Goal: Information Seeking & Learning: Learn about a topic

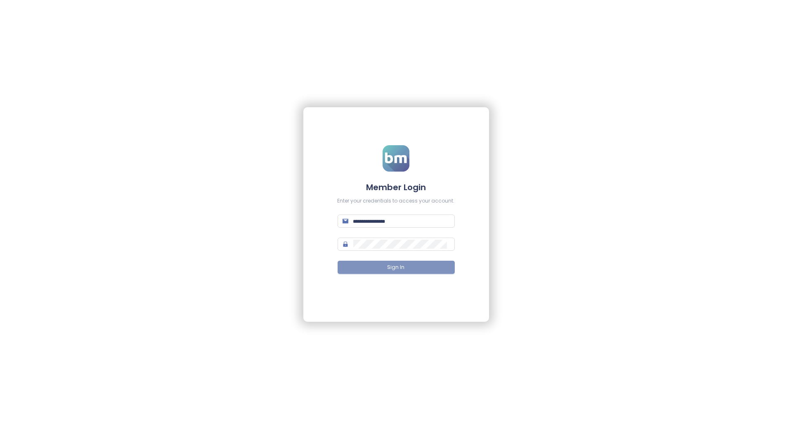
type input "**********"
click at [396, 265] on span "Sign In" at bounding box center [396, 268] width 17 height 8
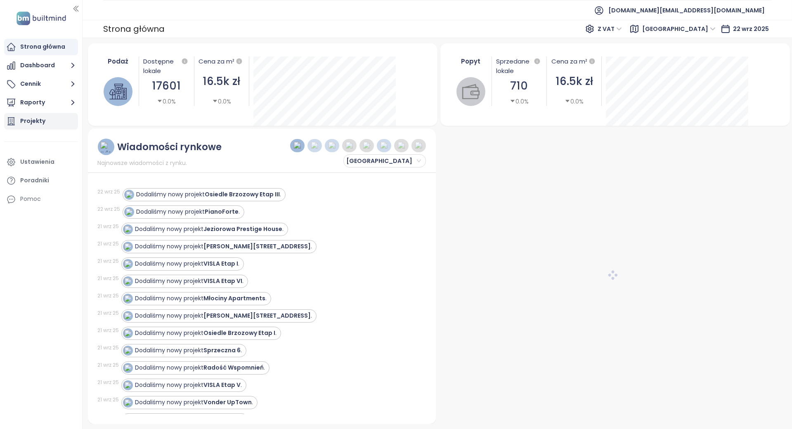
click at [27, 122] on div "Projekty" at bounding box center [32, 121] width 25 height 10
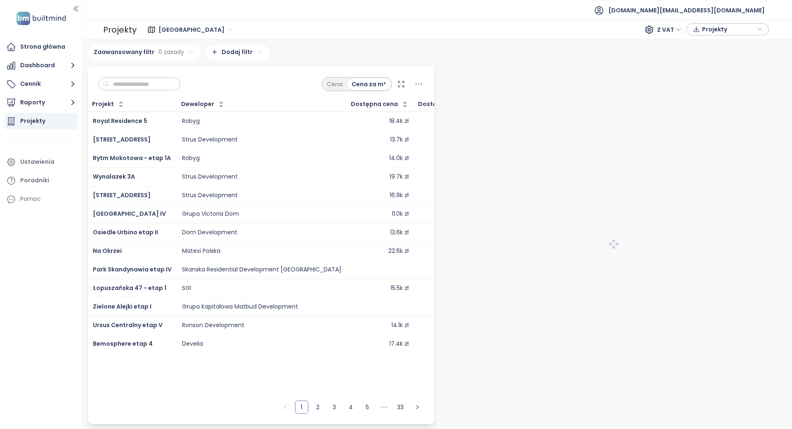
click at [180, 32] on span "Warszawa" at bounding box center [196, 30] width 74 height 12
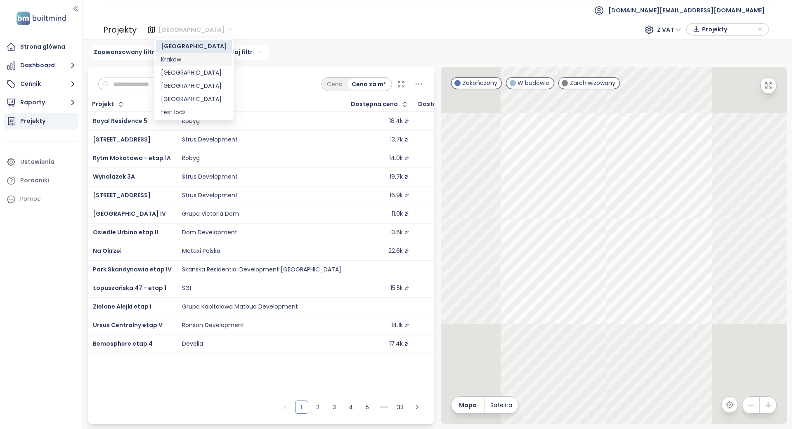
click at [180, 63] on div "Krakow" at bounding box center [194, 59] width 66 height 9
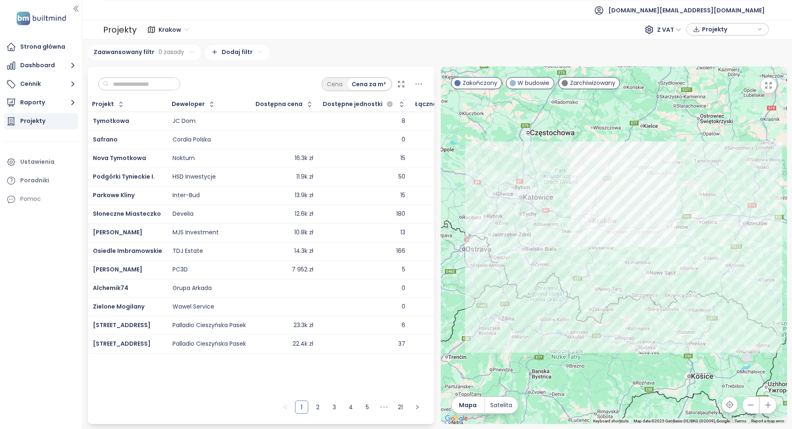
click at [148, 84] on input "text" at bounding box center [142, 84] width 67 height 12
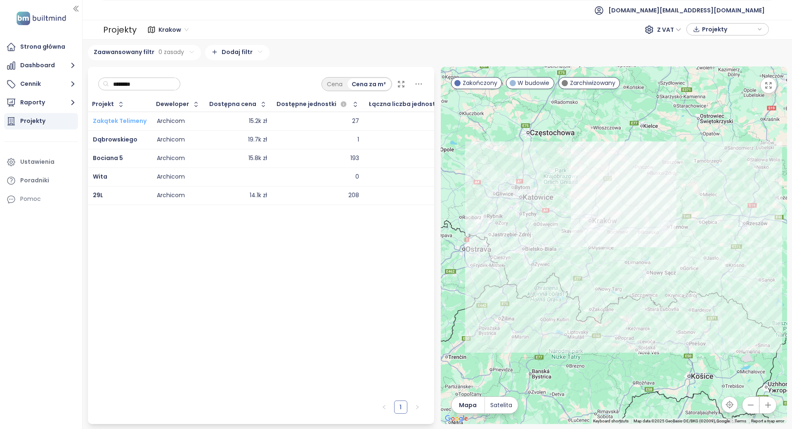
type input "********"
click at [156, 64] on div "Warszawa 422 projekty Area Krakow Liczba projektów Area Gdańsk 183 projekty Are…" at bounding box center [438, 235] width 700 height 380
click at [146, 89] on input "********" at bounding box center [142, 84] width 67 height 12
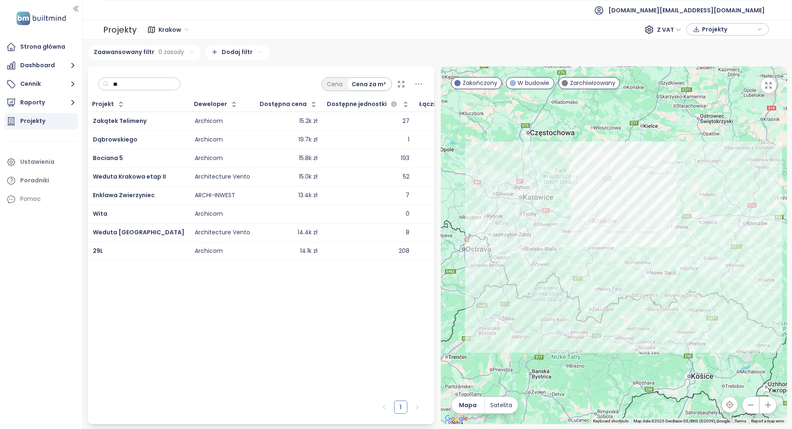
type input "*"
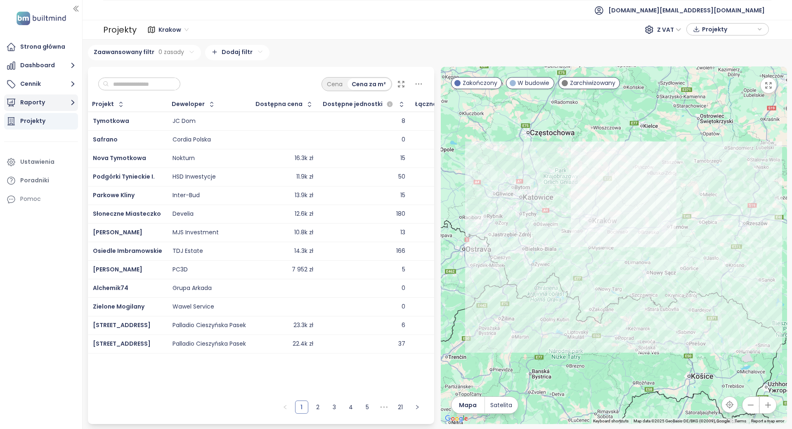
click at [58, 99] on button "Raporty" at bounding box center [41, 103] width 74 height 17
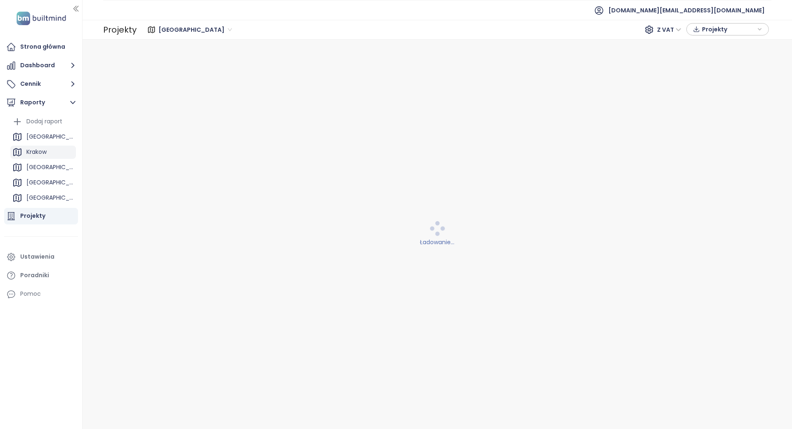
click at [47, 155] on div "Krakow" at bounding box center [36, 152] width 20 height 10
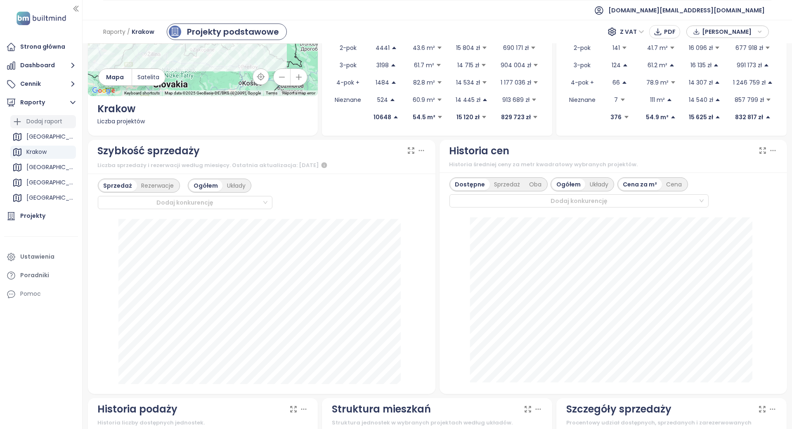
click at [46, 119] on div "Dodaj raport" at bounding box center [44, 121] width 36 height 10
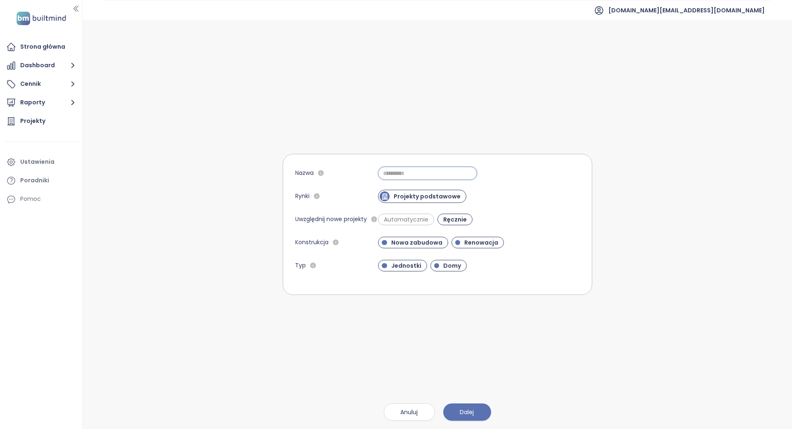
click at [409, 171] on input "Nazwa" at bounding box center [427, 173] width 99 height 13
type input "**********"
click at [410, 221] on span "Automatycznie" at bounding box center [406, 220] width 53 height 8
click at [450, 220] on span "Ręcznie" at bounding box center [457, 220] width 31 height 8
click at [469, 416] on span "Dalej" at bounding box center [467, 412] width 14 height 9
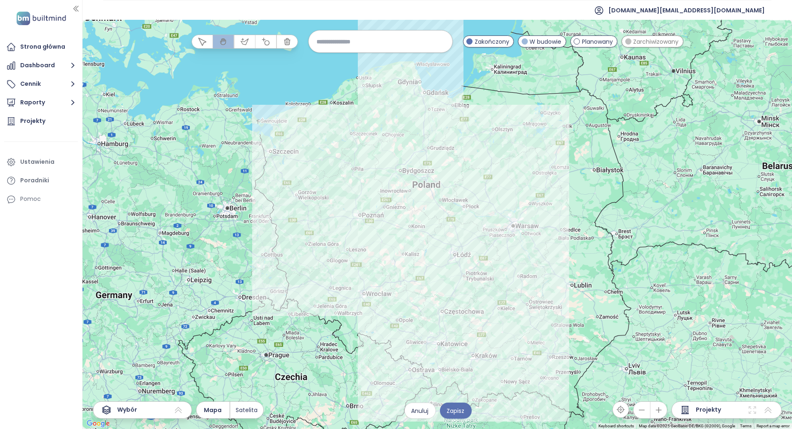
click at [356, 43] on input at bounding box center [380, 42] width 127 height 18
type input "********"
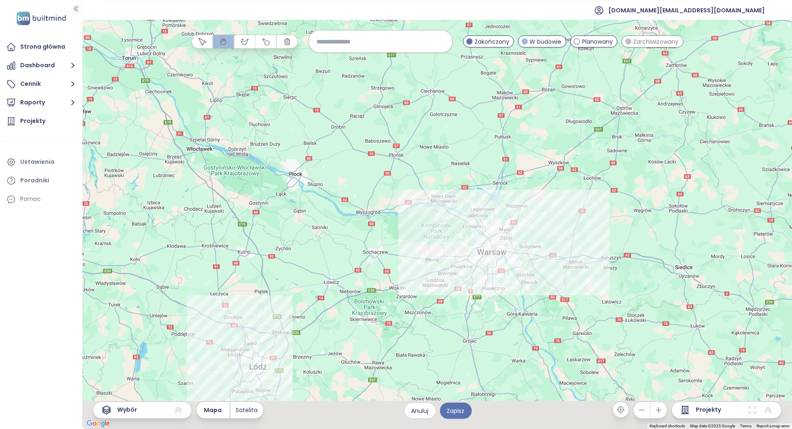
drag, startPoint x: 587, startPoint y: 261, endPoint x: 541, endPoint y: 195, distance: 80.1
click at [541, 195] on div at bounding box center [438, 225] width 710 height 410
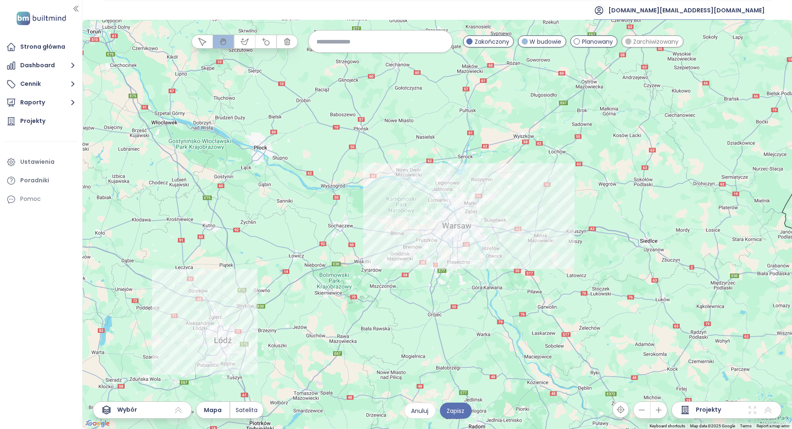
click at [726, 9] on span "test.pl@builtmind.com" at bounding box center [687, 10] width 157 height 20
click at [722, 34] on span "Wyloguj się" at bounding box center [707, 33] width 32 height 8
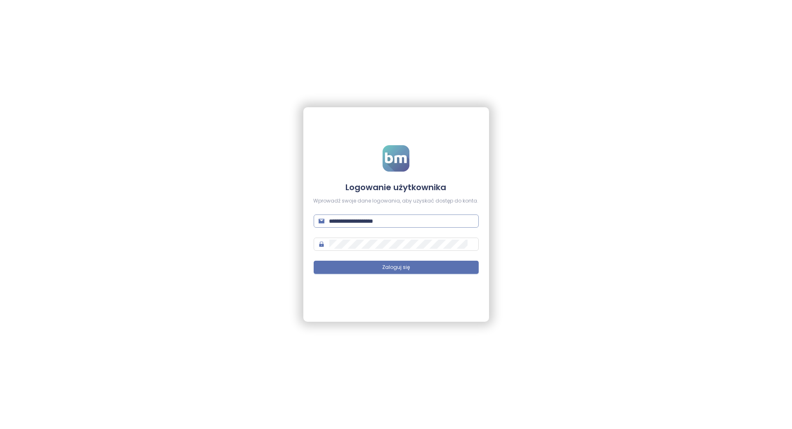
click at [419, 222] on input "**********" at bounding box center [402, 221] width 145 height 9
drag, startPoint x: 394, startPoint y: 231, endPoint x: 395, endPoint y: 226, distance: 5.5
click at [394, 231] on form "**********" at bounding box center [396, 214] width 165 height 139
click at [395, 225] on input "**********" at bounding box center [402, 221] width 145 height 9
paste input "*****"
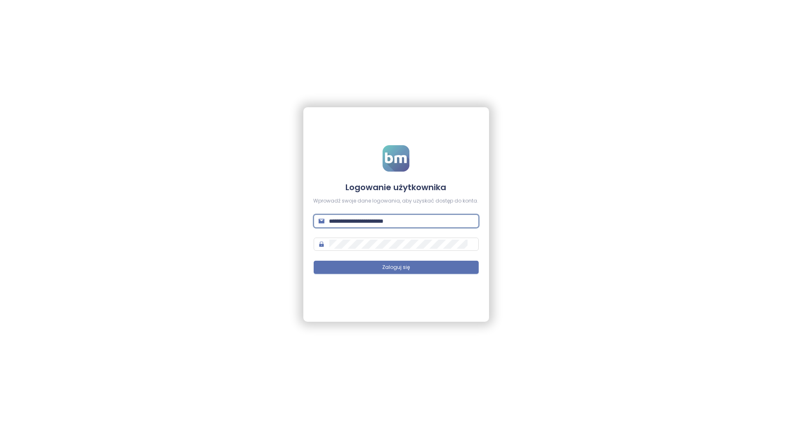
type input "**********"
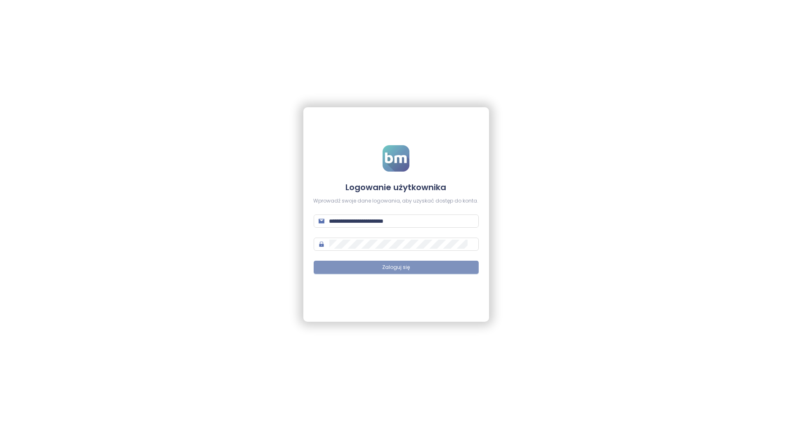
click at [339, 266] on button "Zaloguj się" at bounding box center [396, 267] width 165 height 13
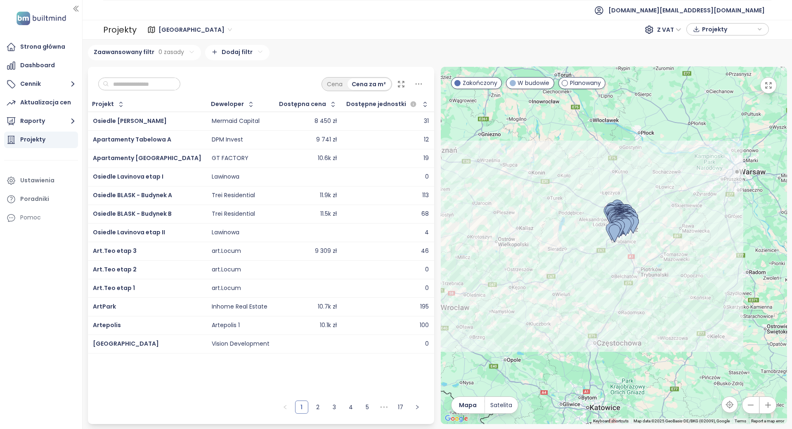
click at [171, 29] on span "Łódź" at bounding box center [196, 30] width 74 height 12
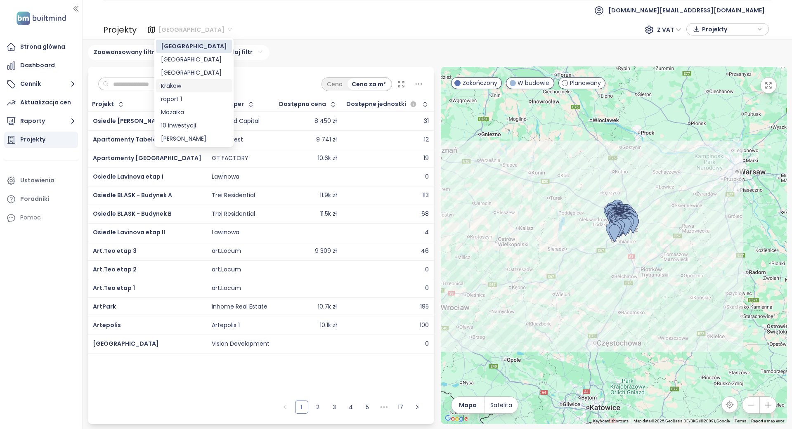
click at [182, 86] on div "Krakow" at bounding box center [194, 85] width 66 height 9
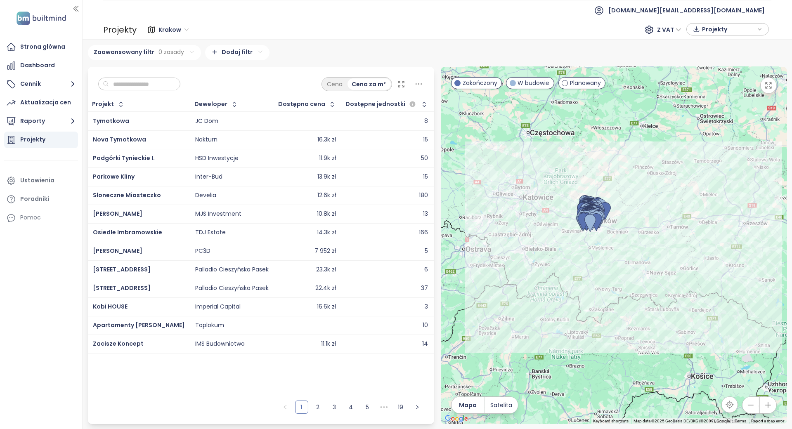
click at [164, 83] on input "text" at bounding box center [142, 84] width 67 height 12
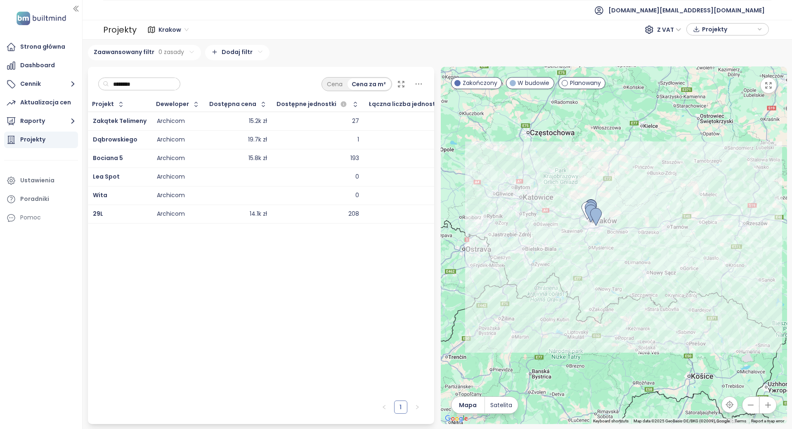
click at [176, 30] on span "Krakow" at bounding box center [174, 30] width 30 height 12
type input "********"
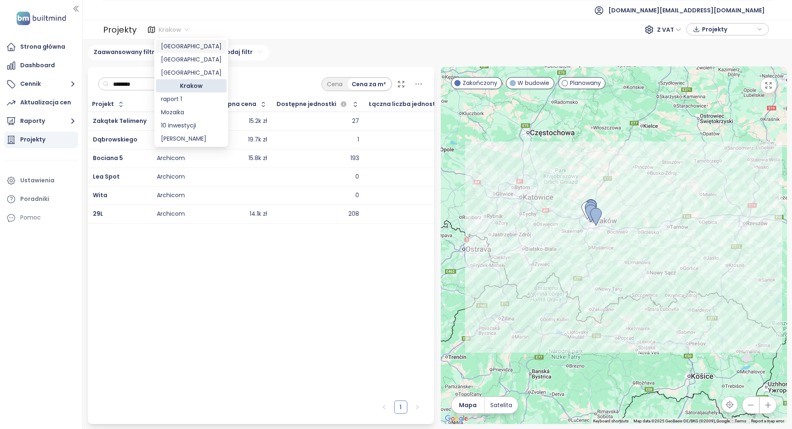
click at [179, 43] on div "Łódź" at bounding box center [191, 46] width 61 height 9
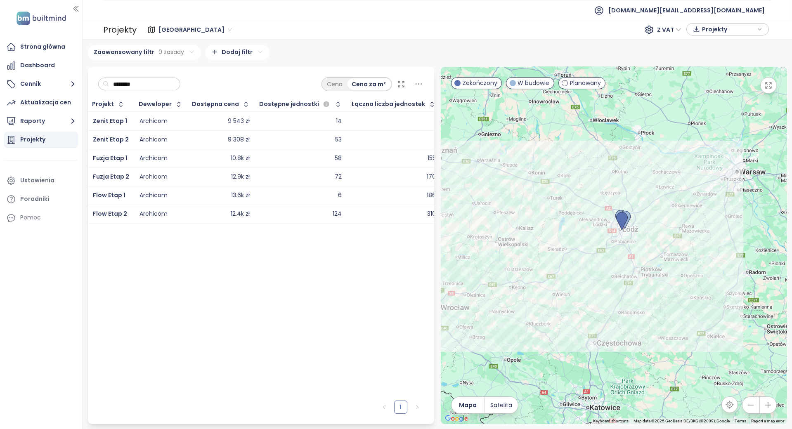
click at [142, 80] on input "********" at bounding box center [142, 84] width 67 height 12
click at [174, 28] on span "Łódź" at bounding box center [196, 30] width 74 height 12
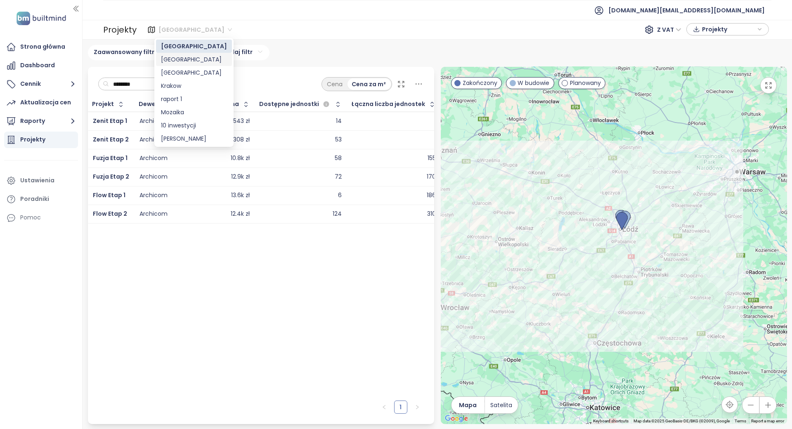
click at [183, 58] on div "Warszawa" at bounding box center [194, 59] width 66 height 9
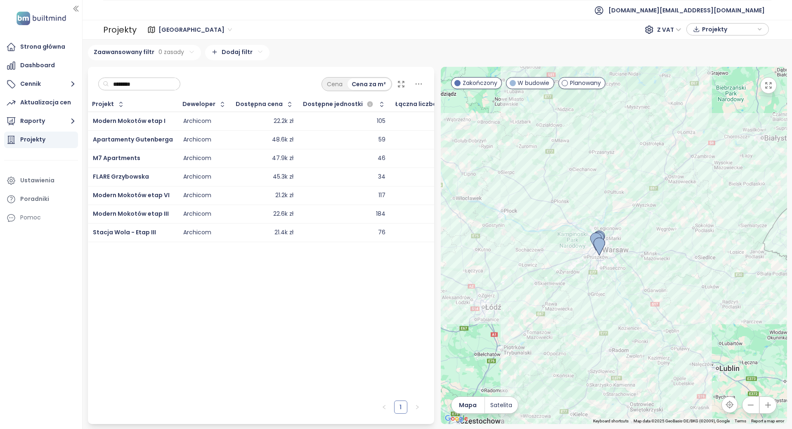
click at [181, 33] on span "Warszawa" at bounding box center [196, 30] width 74 height 12
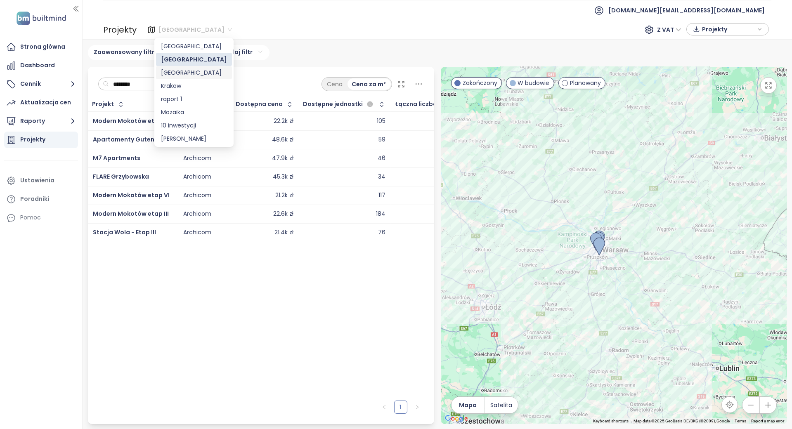
click at [184, 74] on div "Poznań" at bounding box center [194, 72] width 66 height 9
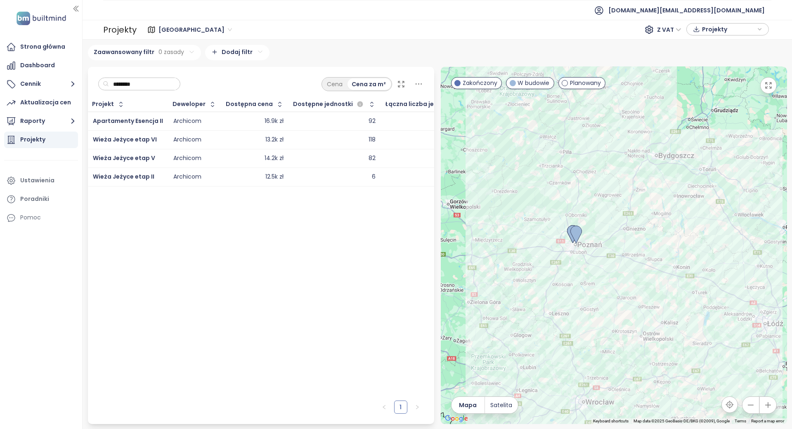
click at [175, 31] on span "Poznań" at bounding box center [196, 30] width 74 height 12
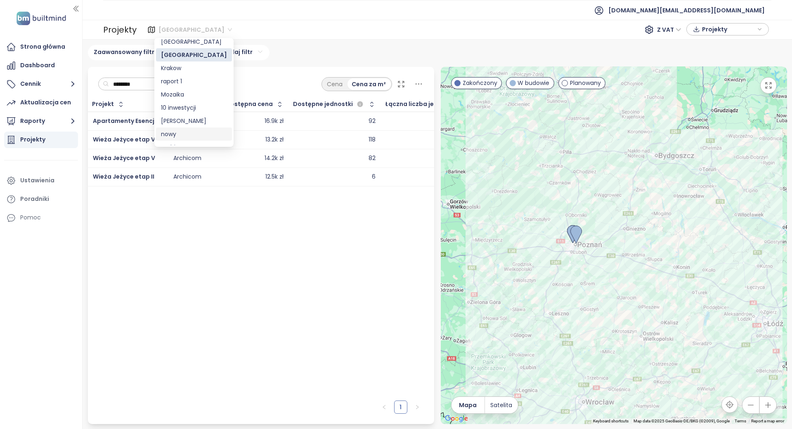
scroll to position [26, 0]
click at [201, 139] on div "Archicom report" at bounding box center [194, 138] width 66 height 9
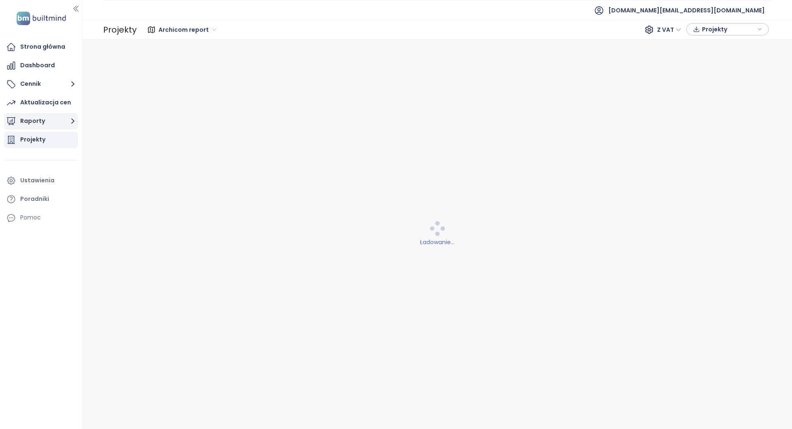
click at [47, 118] on button "Raporty" at bounding box center [41, 121] width 74 height 17
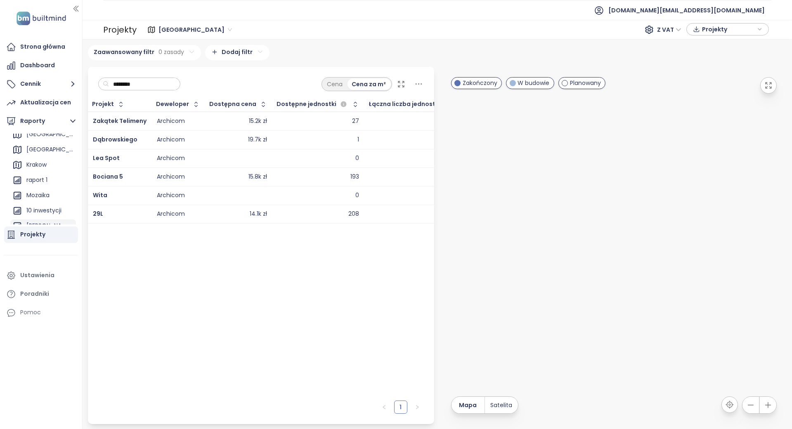
scroll to position [75, 0]
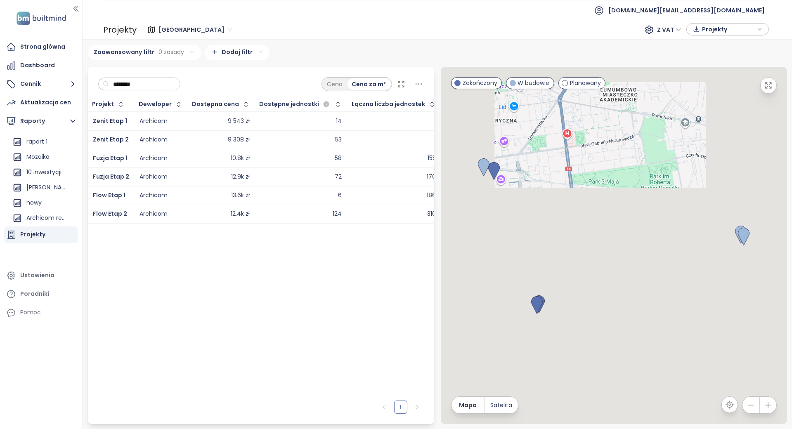
click at [176, 30] on span "Łódź" at bounding box center [196, 30] width 74 height 12
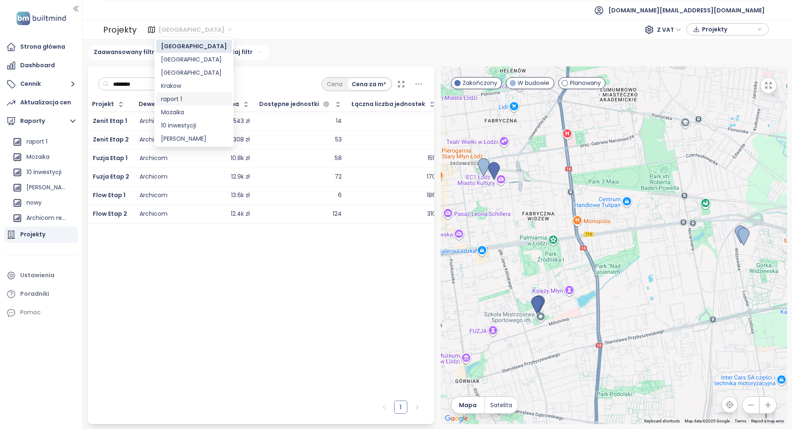
scroll to position [26, 0]
click at [190, 138] on div "Archicom report" at bounding box center [194, 138] width 66 height 9
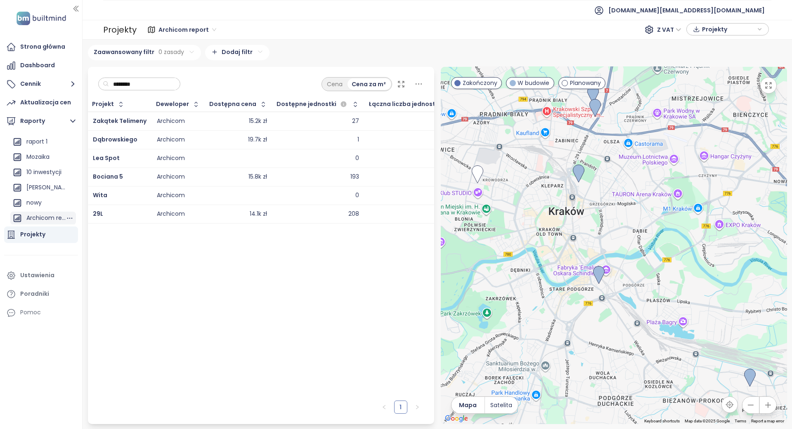
click at [35, 219] on div "Archicom report" at bounding box center [45, 218] width 39 height 10
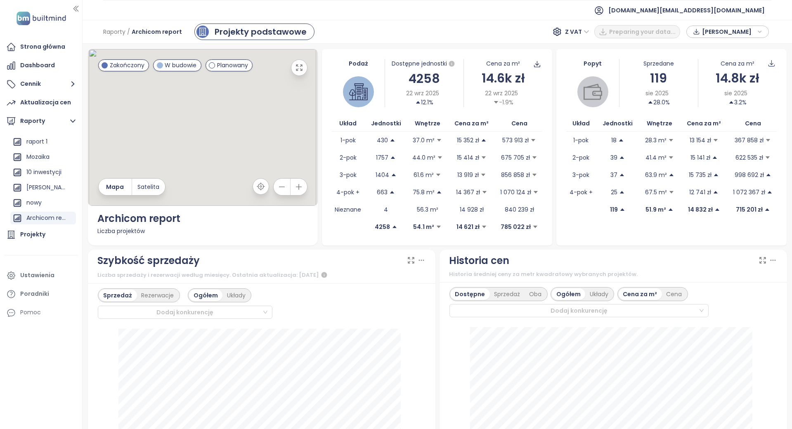
scroll to position [110, 0]
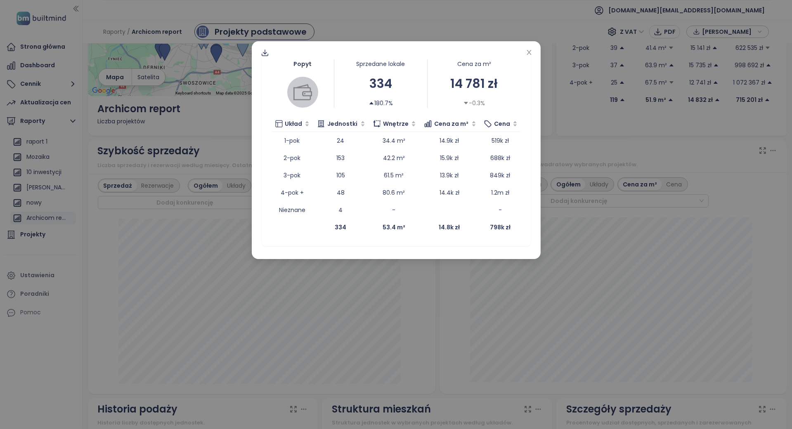
click at [116, 149] on div "Popyt Sprzedane lokale 334 180.7% Cena za m² 14 781 zł -0.3% Układ Jednostki Wn…" at bounding box center [396, 214] width 792 height 429
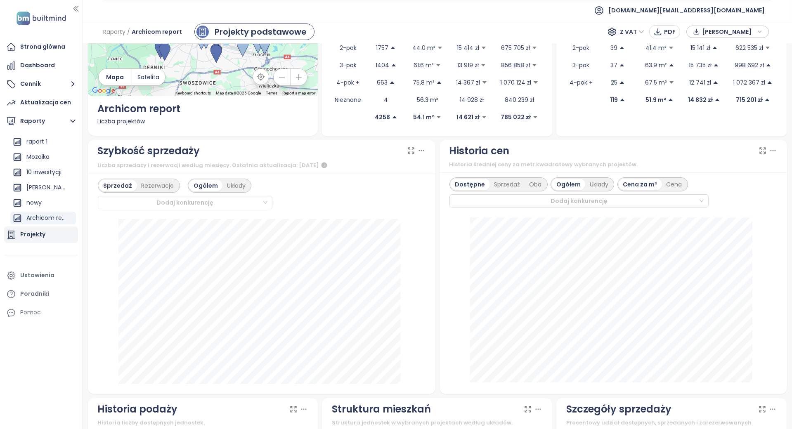
click at [55, 233] on div "Projekty" at bounding box center [41, 235] width 74 height 17
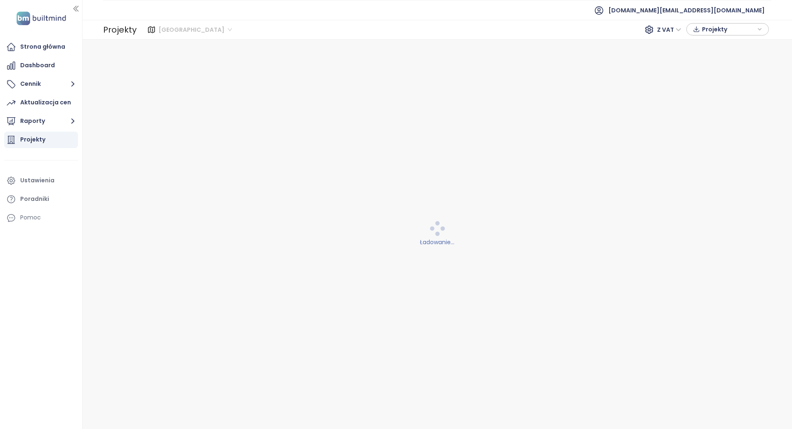
click at [164, 30] on span "Łódź" at bounding box center [196, 30] width 74 height 12
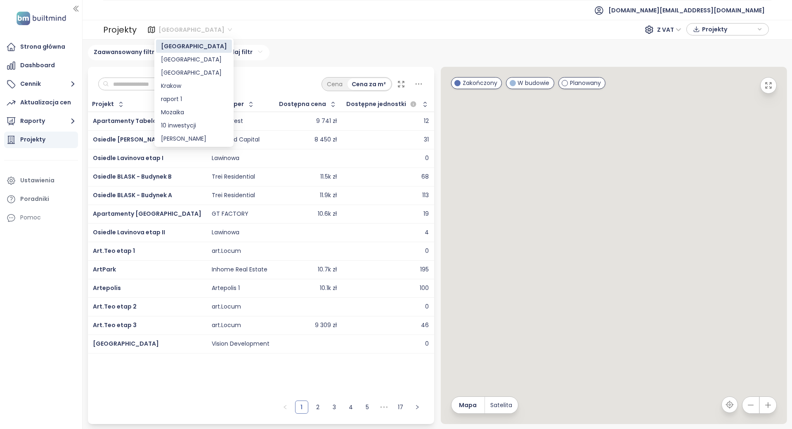
scroll to position [26, 0]
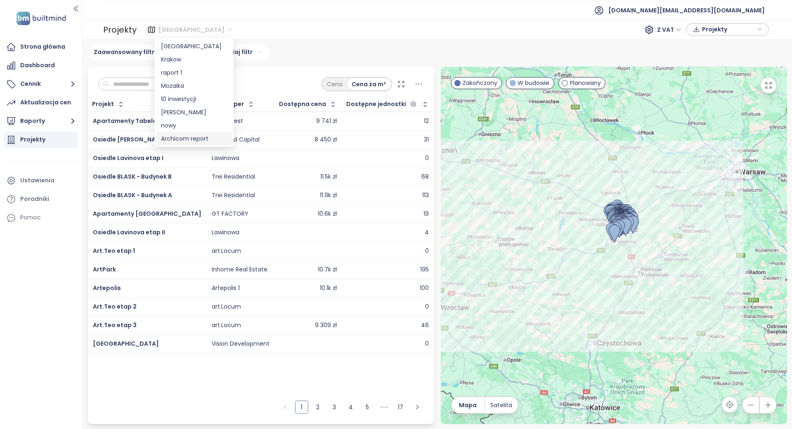
click at [184, 137] on div "Archicom report" at bounding box center [194, 138] width 66 height 9
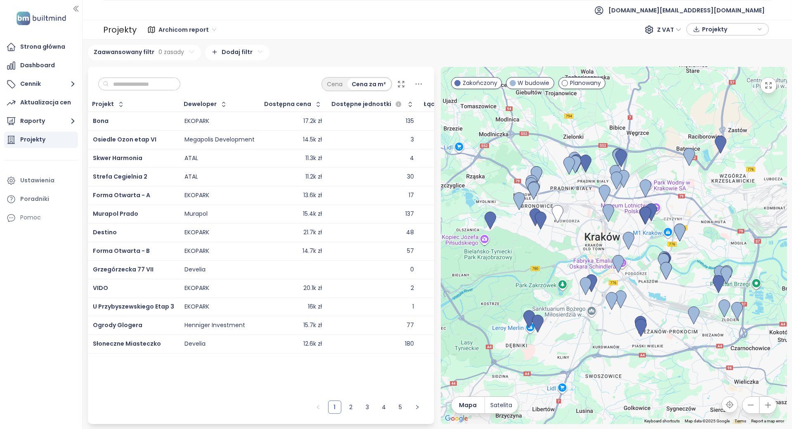
click at [137, 83] on input "text" at bounding box center [142, 84] width 67 height 12
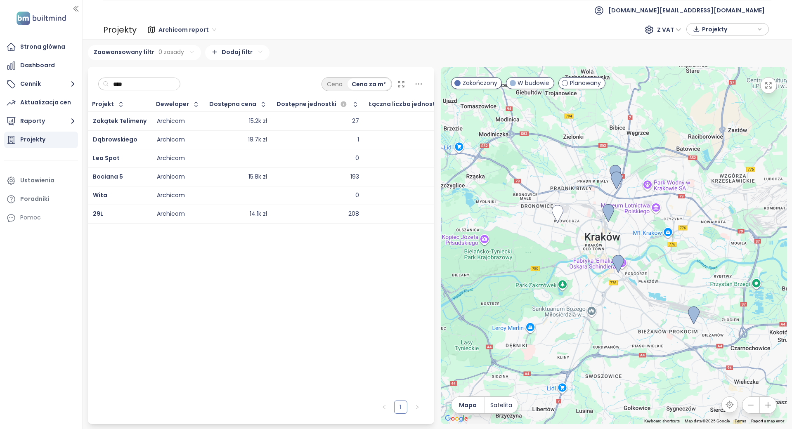
type input "****"
click at [55, 141] on div "Projekty" at bounding box center [41, 140] width 74 height 17
click at [63, 139] on div "Projekty" at bounding box center [41, 140] width 74 height 17
click at [66, 125] on button "Raporty" at bounding box center [41, 121] width 74 height 17
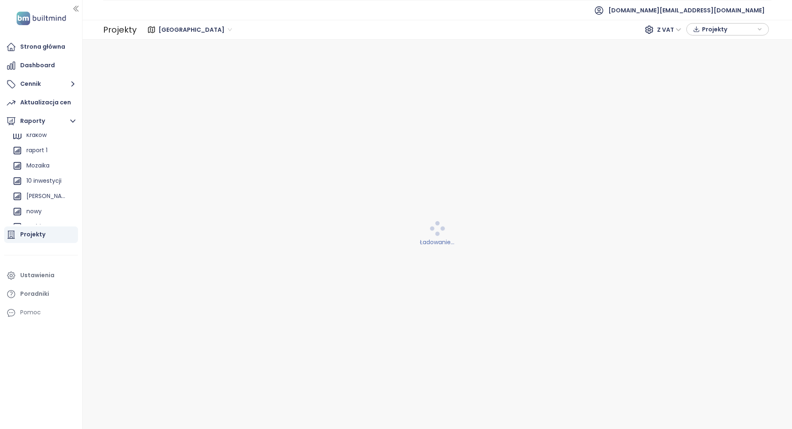
scroll to position [75, 0]
click at [38, 218] on div "Archicom report" at bounding box center [45, 218] width 39 height 10
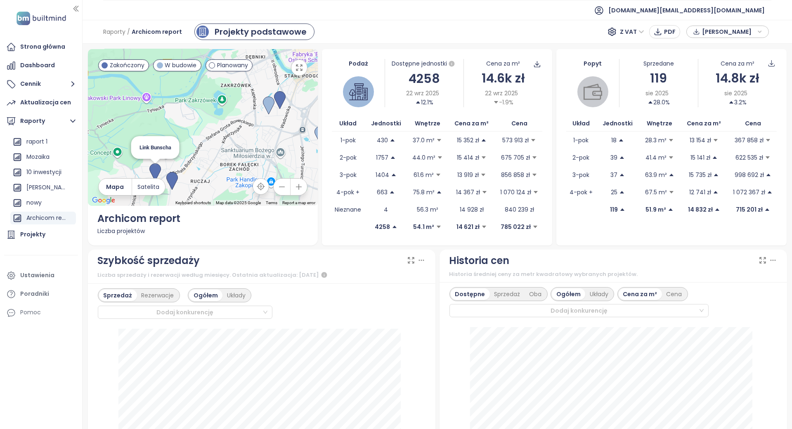
click at [157, 175] on img at bounding box center [155, 173] width 12 height 18
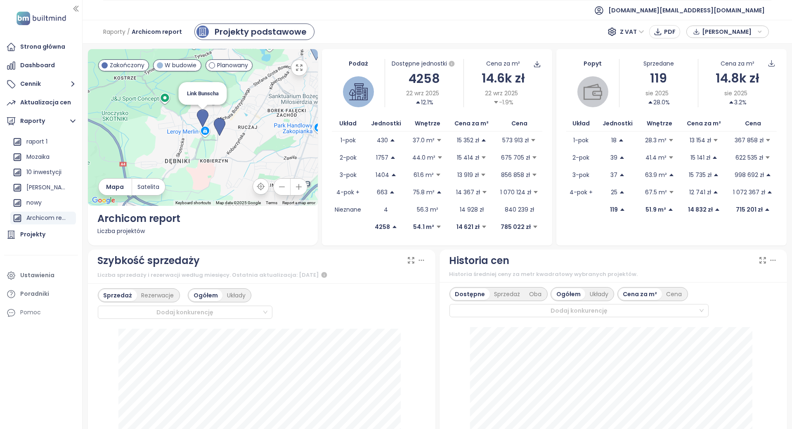
click at [205, 123] on img at bounding box center [203, 118] width 12 height 18
click at [201, 116] on img at bounding box center [203, 118] width 12 height 18
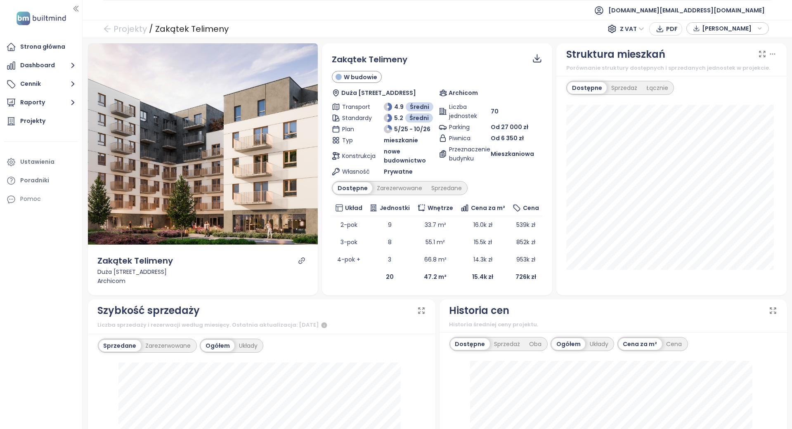
scroll to position [220, 0]
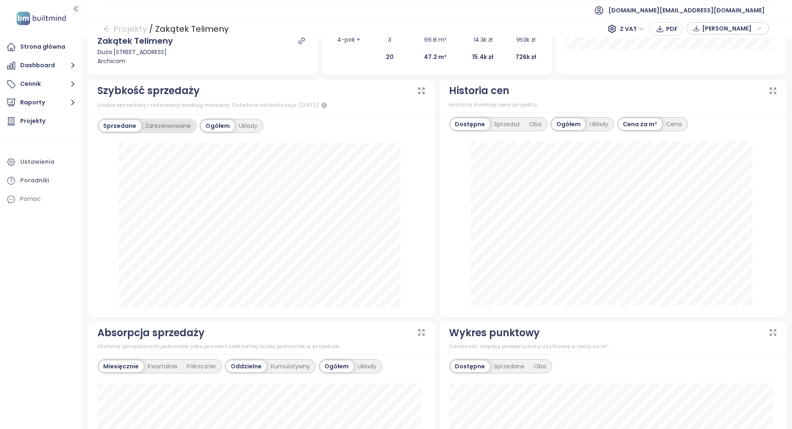
click at [190, 128] on div "Zarezerwowane" at bounding box center [168, 126] width 55 height 12
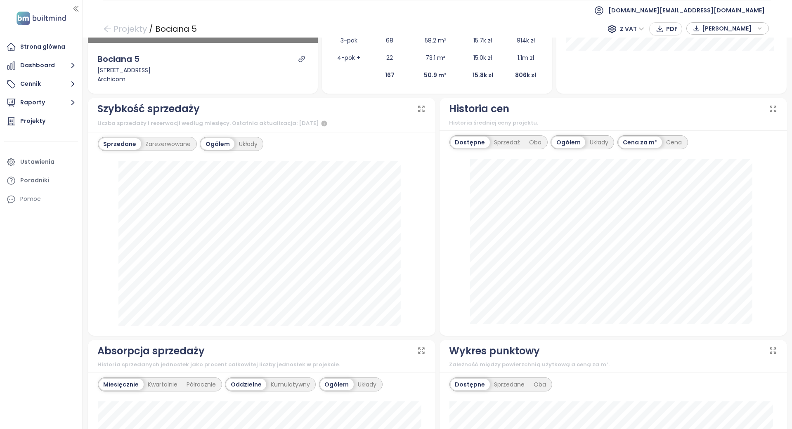
scroll to position [220, 0]
click at [174, 139] on div "Zarezerwowane" at bounding box center [168, 144] width 55 height 12
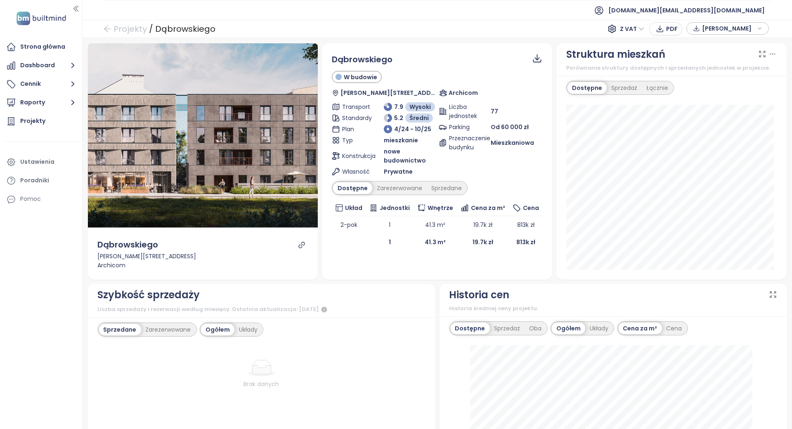
scroll to position [220, 0]
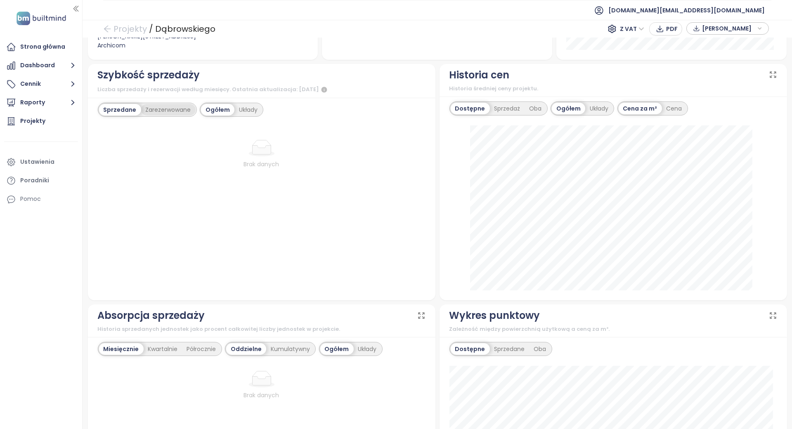
click at [173, 114] on div "Zarezerwowane" at bounding box center [168, 110] width 55 height 12
click at [107, 110] on div "Sprzedane" at bounding box center [119, 110] width 40 height 12
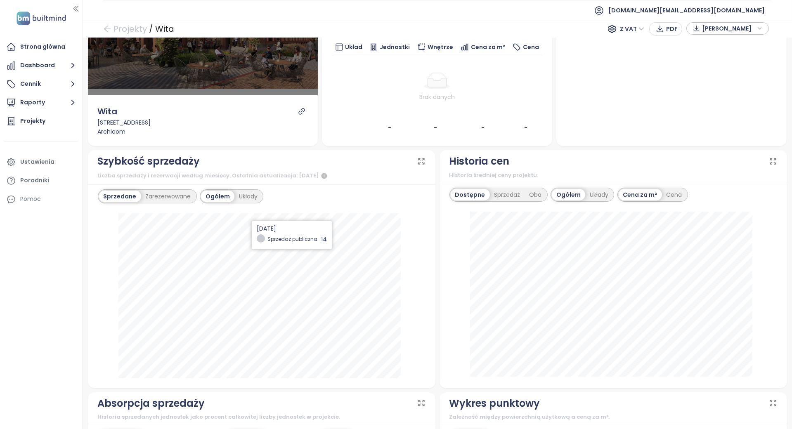
scroll to position [275, 0]
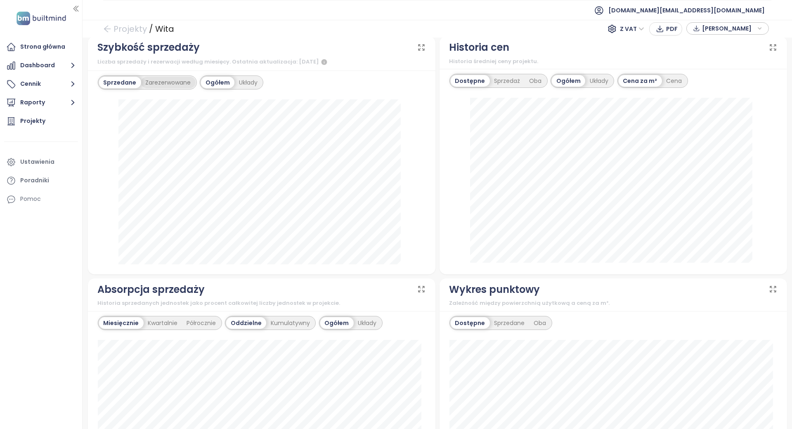
click at [180, 86] on div "Zarezerwowane" at bounding box center [168, 83] width 55 height 12
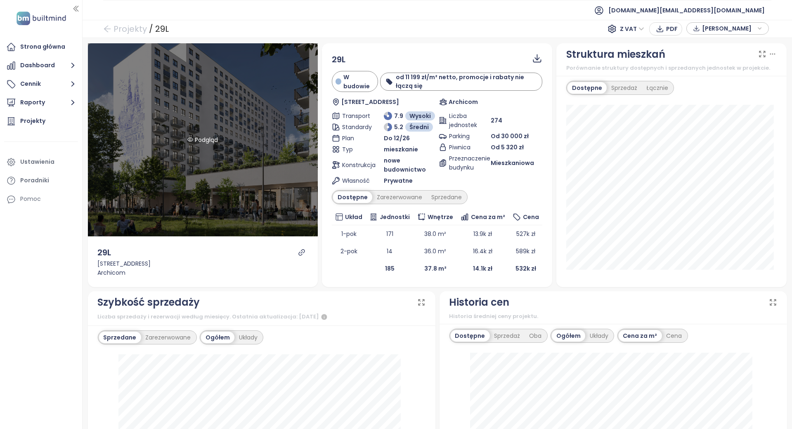
scroll to position [220, 0]
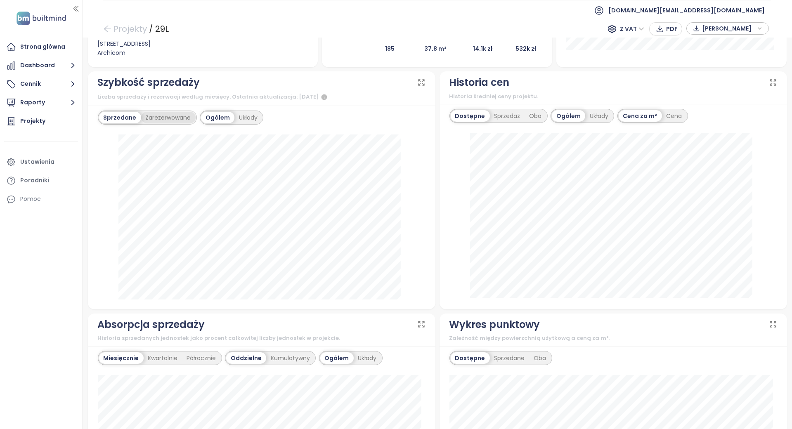
click at [183, 115] on div "Zarezerwowane" at bounding box center [168, 118] width 55 height 12
click at [115, 117] on div "Sprzedane" at bounding box center [119, 118] width 40 height 12
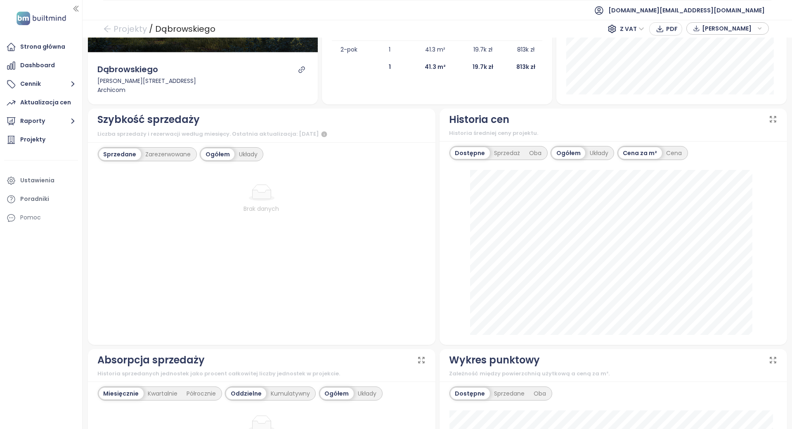
scroll to position [220, 0]
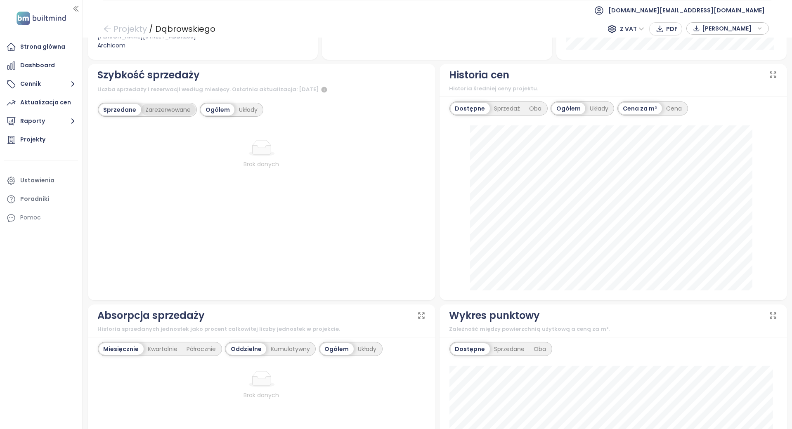
click at [175, 107] on div "Zarezerwowane" at bounding box center [168, 110] width 55 height 12
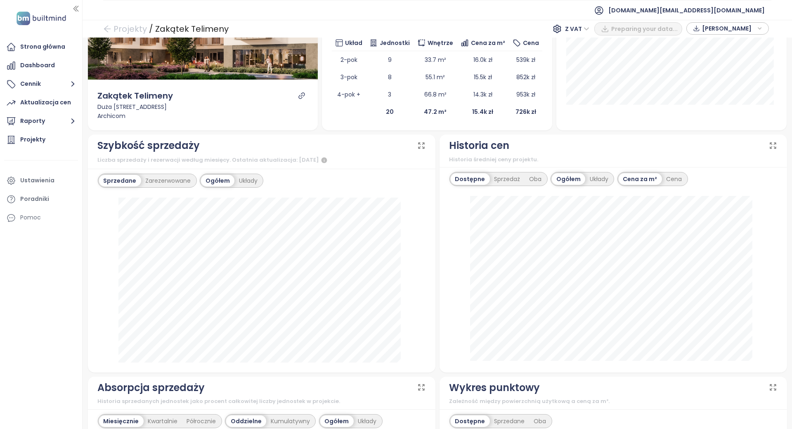
scroll to position [220, 0]
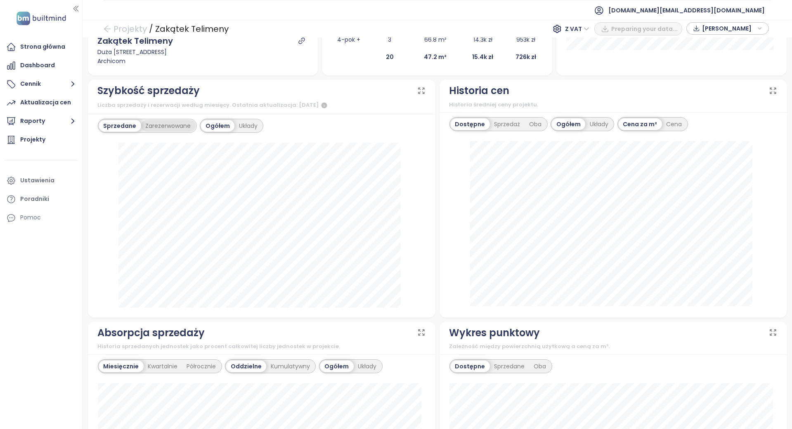
click at [164, 126] on div "Zarezerwowane" at bounding box center [168, 126] width 55 height 12
click at [52, 140] on div "Projekty" at bounding box center [41, 140] width 74 height 17
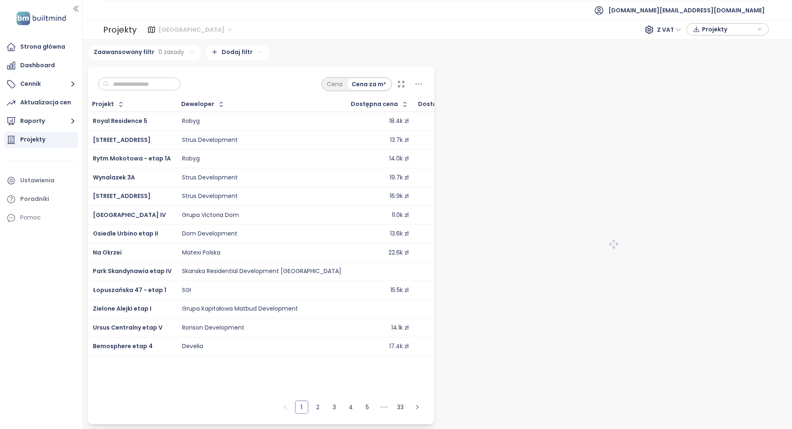
click at [172, 29] on span "Warszawa" at bounding box center [196, 30] width 74 height 12
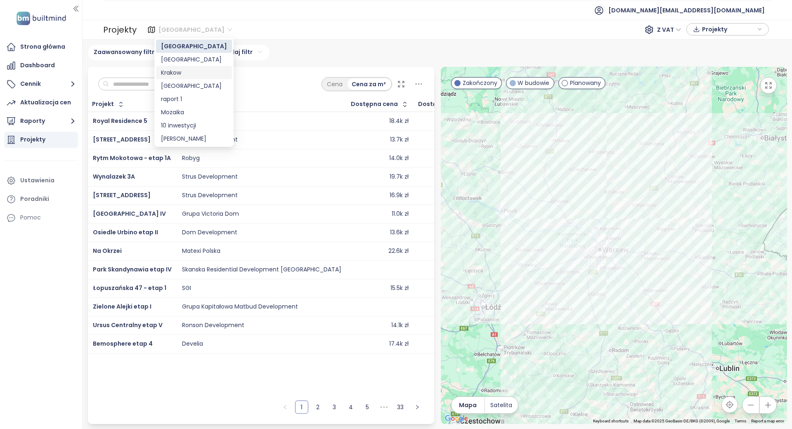
click at [193, 73] on div "Krakow" at bounding box center [194, 72] width 66 height 9
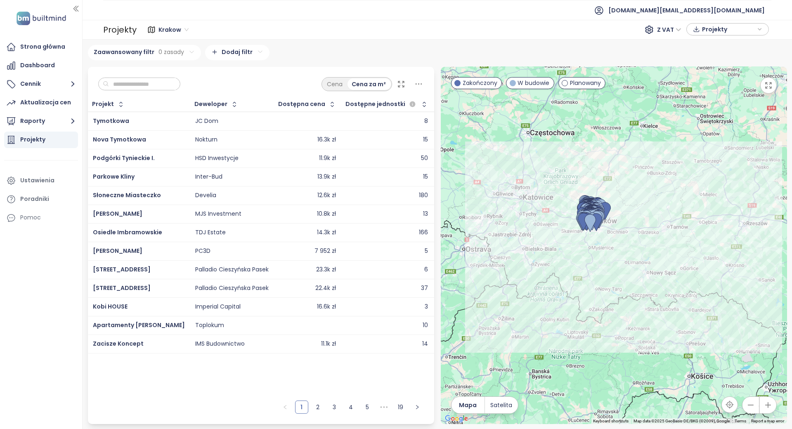
click at [145, 81] on input "text" at bounding box center [142, 84] width 67 height 12
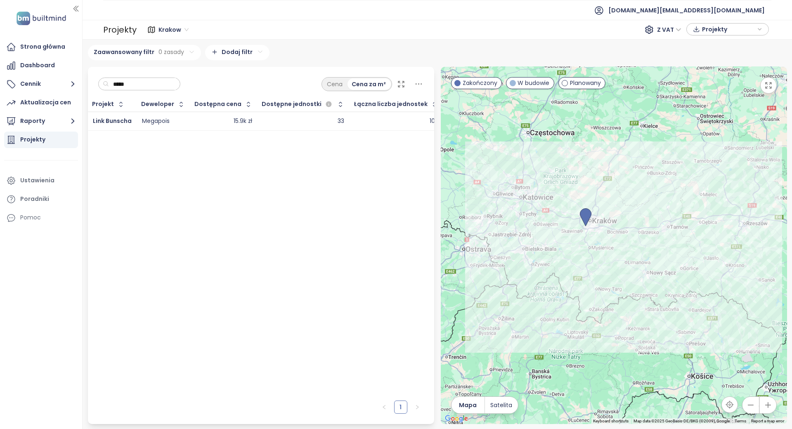
type input "****"
click at [136, 84] on input "****" at bounding box center [142, 84] width 67 height 12
click at [167, 40] on div "Warszawa 422 projekty Area Poznań 162 projekty Area Krakow Liczba projektów Are…" at bounding box center [438, 235] width 710 height 390
click at [173, 32] on span "Krakow" at bounding box center [174, 30] width 30 height 12
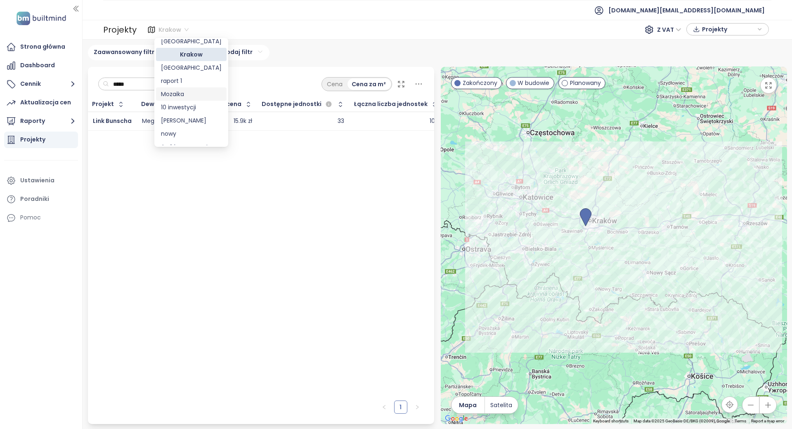
scroll to position [26, 0]
click at [180, 134] on div "Archicom report" at bounding box center [191, 138] width 61 height 9
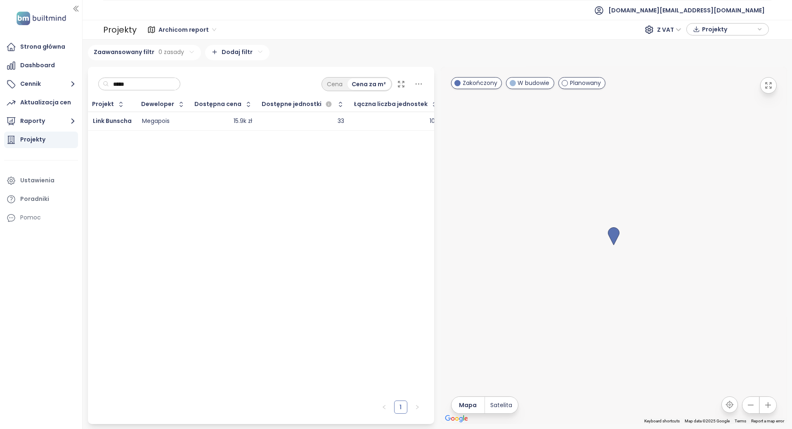
click at [159, 81] on input "****" at bounding box center [142, 84] width 67 height 12
type input "****"
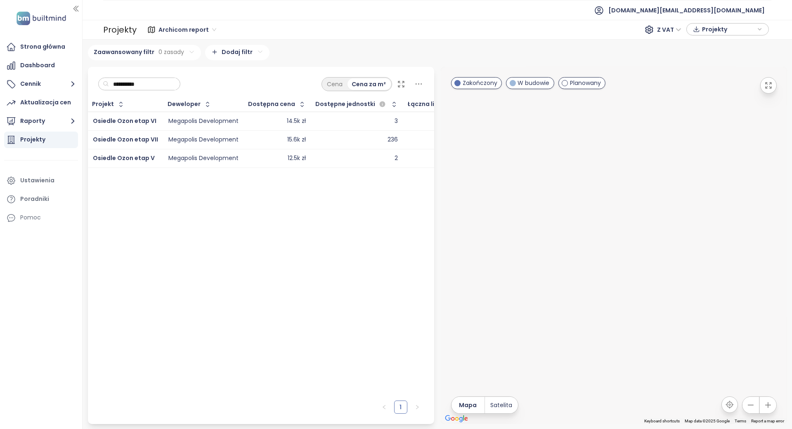
type input "**********"
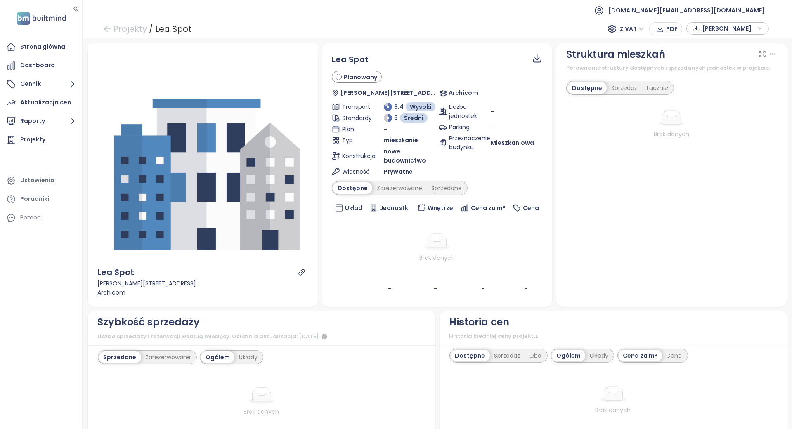
scroll to position [275, 0]
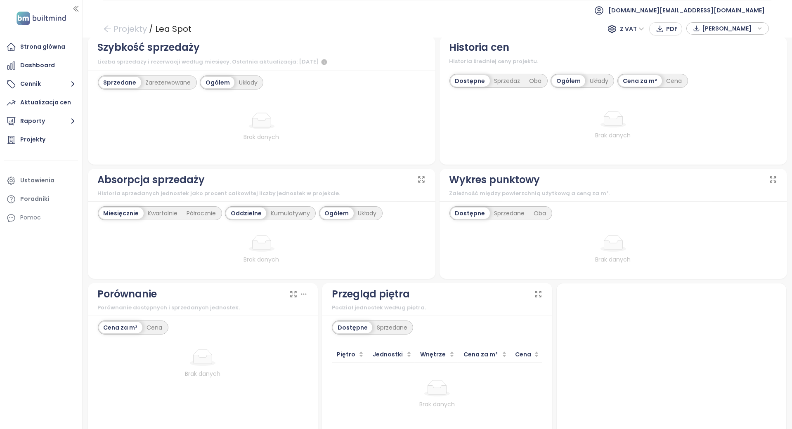
click at [147, 74] on div "Sprzedane Zarezerwowane Ogółem Układy Brak danych" at bounding box center [262, 118] width 348 height 94
click at [150, 84] on div "Zarezerwowane" at bounding box center [168, 83] width 55 height 12
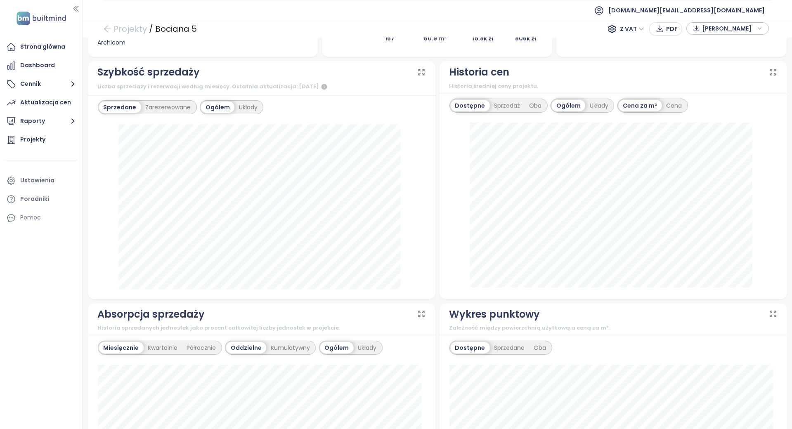
scroll to position [275, 0]
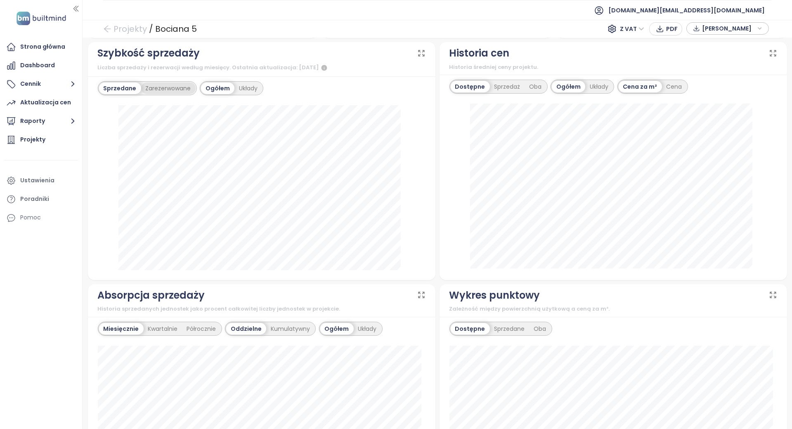
click at [173, 87] on div "Zarezerwowane" at bounding box center [168, 89] width 55 height 12
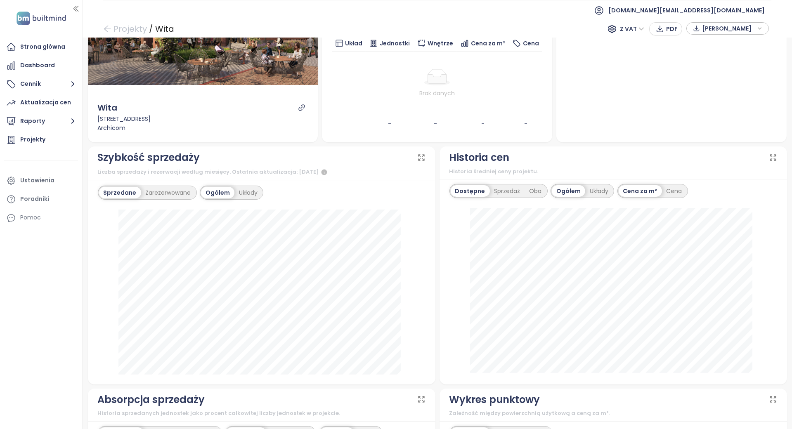
scroll to position [110, 0]
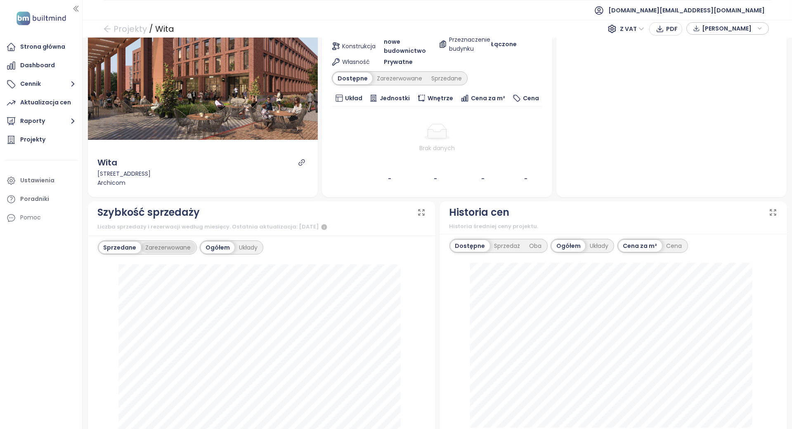
click at [159, 243] on div "Zarezerwowane" at bounding box center [168, 248] width 55 height 12
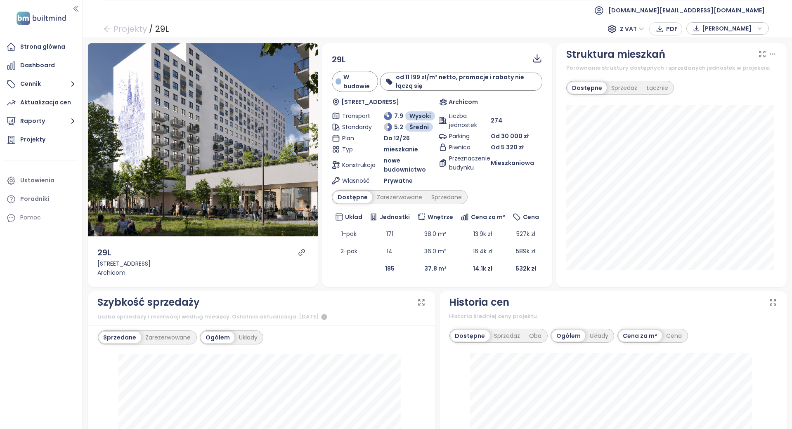
scroll to position [220, 0]
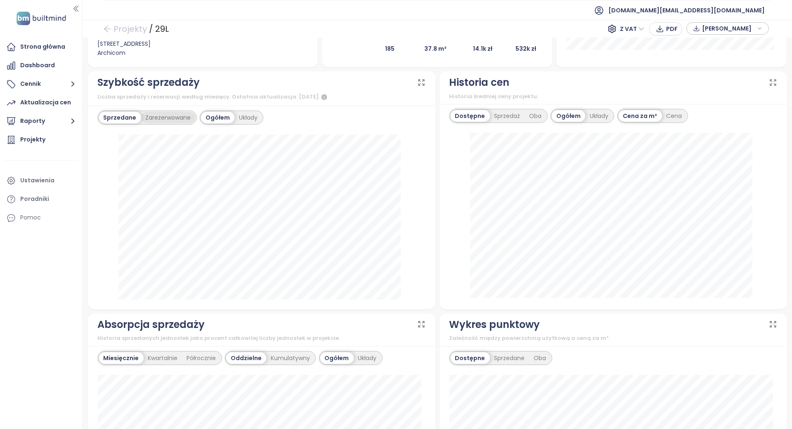
click at [164, 116] on div "Zarezerwowane" at bounding box center [168, 118] width 55 height 12
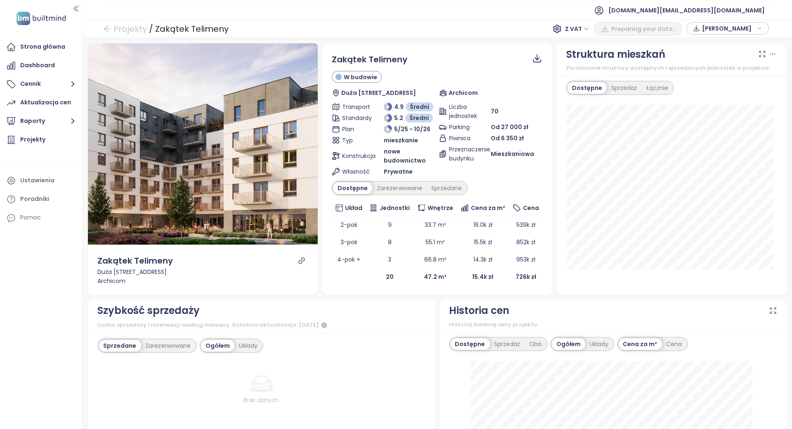
scroll to position [110, 0]
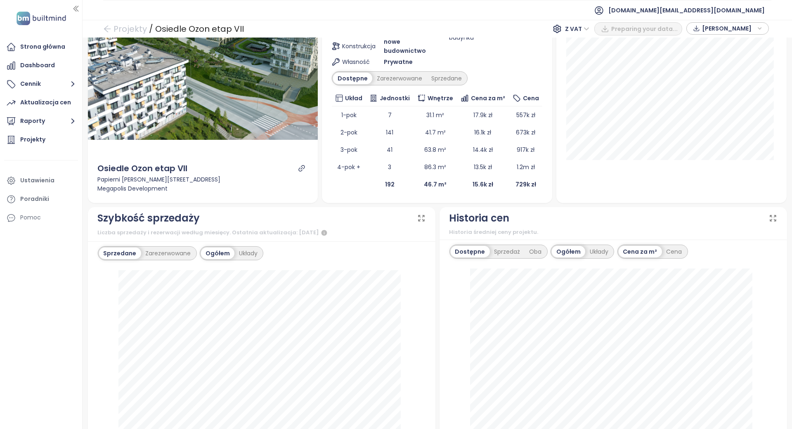
click at [173, 231] on div "Liczba sprzedaży i rezerwacji według miesięcy. Ostatnia aktualizacja: [DATE]" at bounding box center [262, 233] width 328 height 10
click at [147, 248] on div "Zarezerwowane" at bounding box center [168, 254] width 55 height 12
click at [134, 252] on div "Sprzedane" at bounding box center [119, 254] width 40 height 12
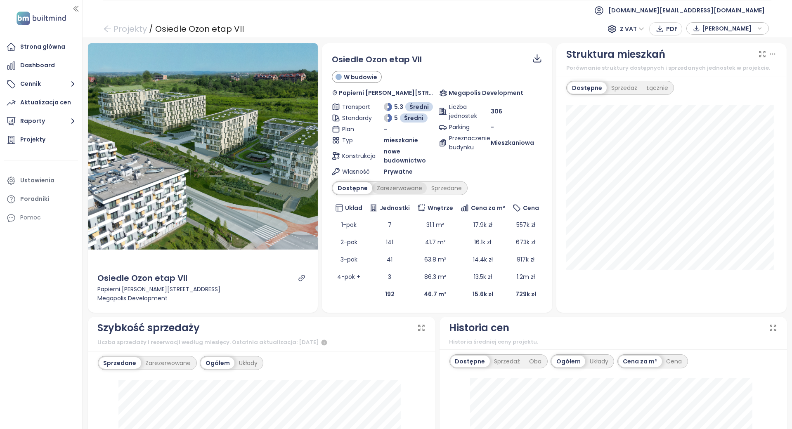
click at [399, 186] on div "Zarezerwowane" at bounding box center [400, 189] width 55 height 12
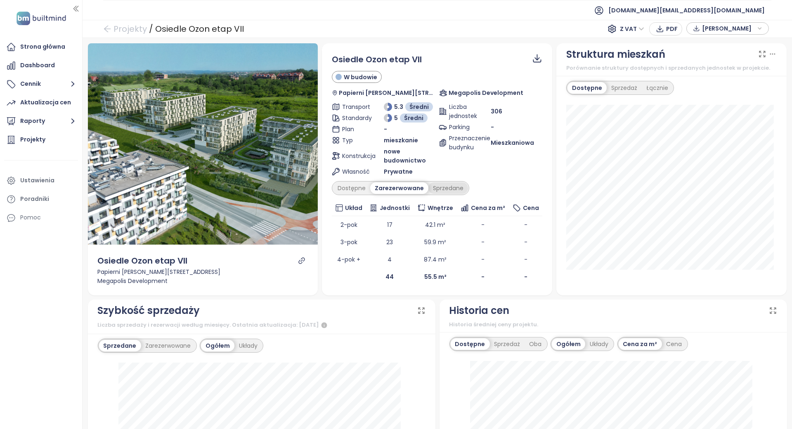
click at [446, 185] on div "Sprzedane" at bounding box center [449, 189] width 40 height 12
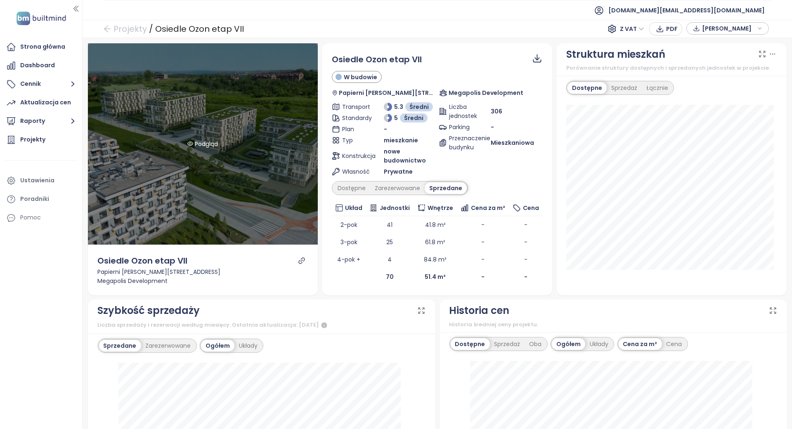
click at [311, 178] on div "Podgląd" at bounding box center [203, 144] width 230 height 202
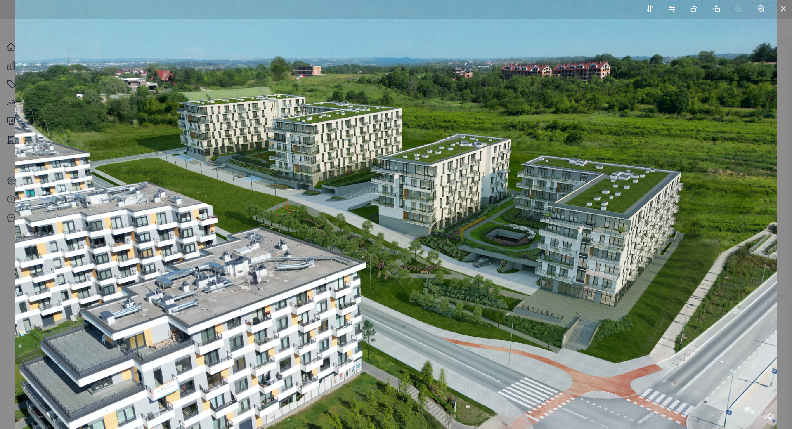
click at [333, 178] on img at bounding box center [396, 214] width 762 height 429
click at [334, 187] on img at bounding box center [396, 214] width 762 height 429
click at [342, 190] on img at bounding box center [396, 214] width 762 height 429
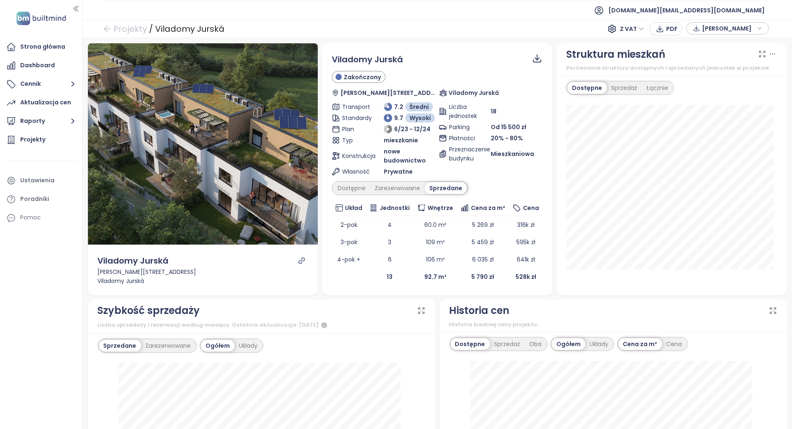
click at [354, 180] on div "Viladomy [PERSON_NAME] Zakończony [PERSON_NAME][STREET_ADDRESS] [GEOGRAPHIC_DAT…" at bounding box center [437, 169] width 211 height 233
click at [352, 185] on div "Dostępne" at bounding box center [351, 189] width 37 height 12
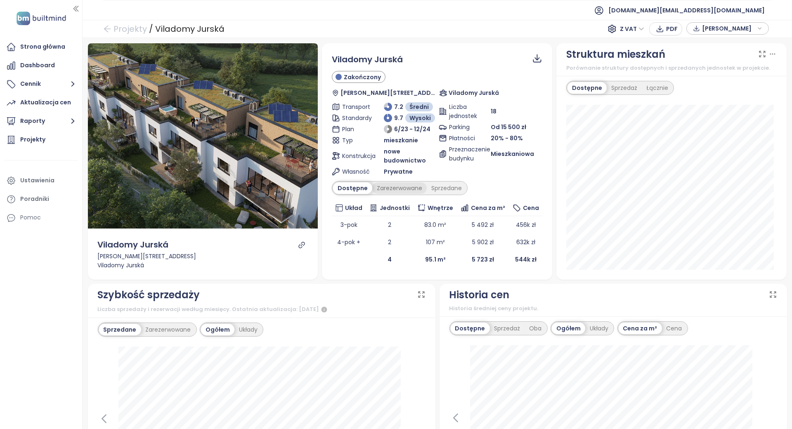
click at [406, 186] on div "Zarezerwowane" at bounding box center [400, 189] width 55 height 12
click at [354, 187] on div "Dostępne" at bounding box center [351, 189] width 37 height 12
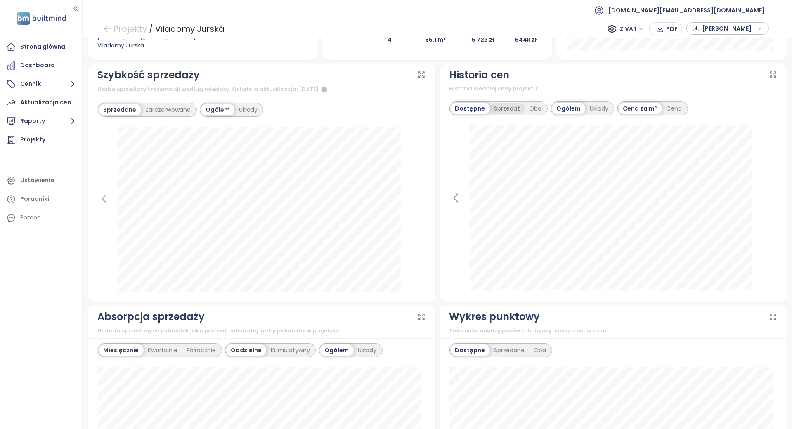
click at [512, 106] on div "Sprzedaż" at bounding box center [507, 109] width 35 height 12
click at [463, 104] on div "Dostępne" at bounding box center [469, 109] width 37 height 12
click at [153, 106] on div "Zarezerwowane" at bounding box center [168, 110] width 55 height 12
click at [114, 110] on div "Sprzedane" at bounding box center [119, 110] width 40 height 12
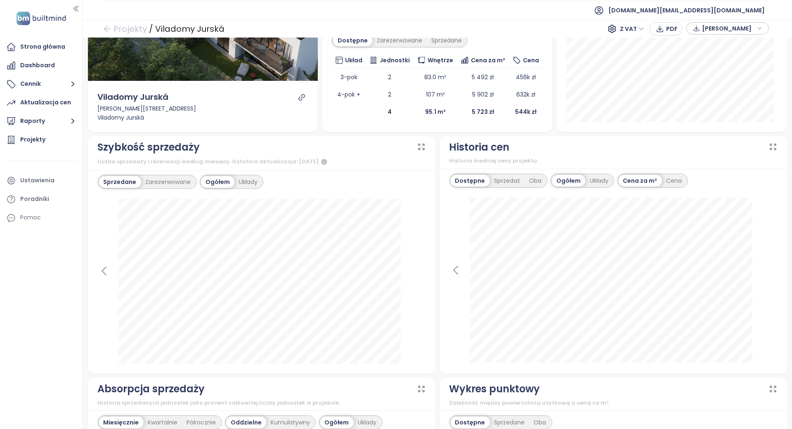
scroll to position [165, 0]
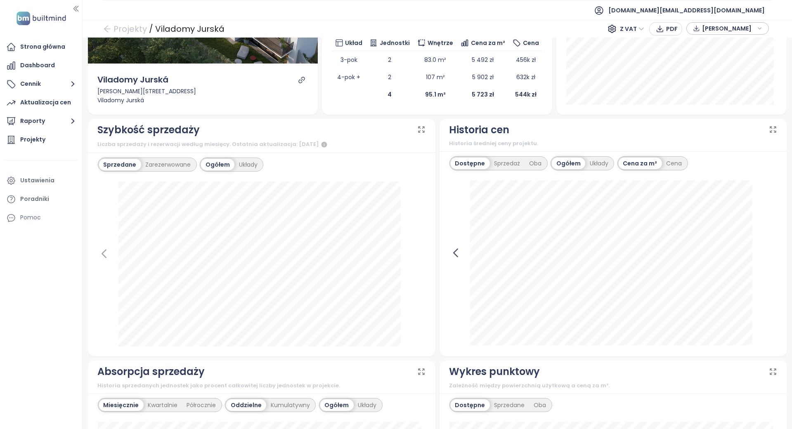
click at [454, 251] on icon at bounding box center [456, 253] width 12 height 12
click at [99, 256] on icon at bounding box center [104, 254] width 12 height 12
click at [414, 247] on div "[DATE] Sprzedaż publiczna: 2" at bounding box center [262, 264] width 328 height 165
click at [418, 253] on icon at bounding box center [420, 254] width 4 height 8
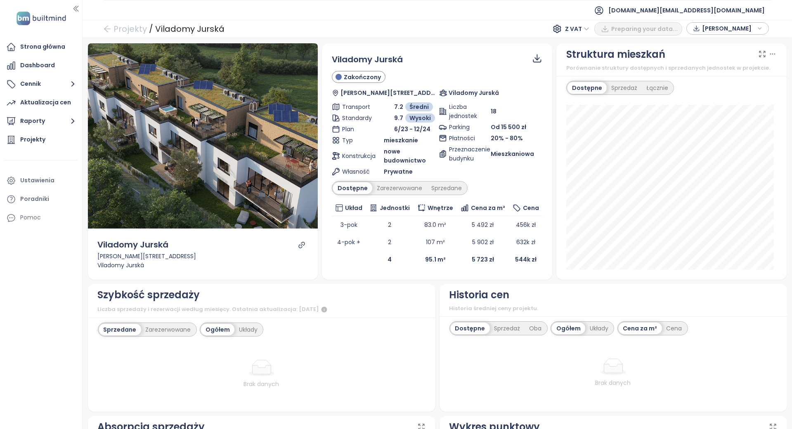
scroll to position [165, 0]
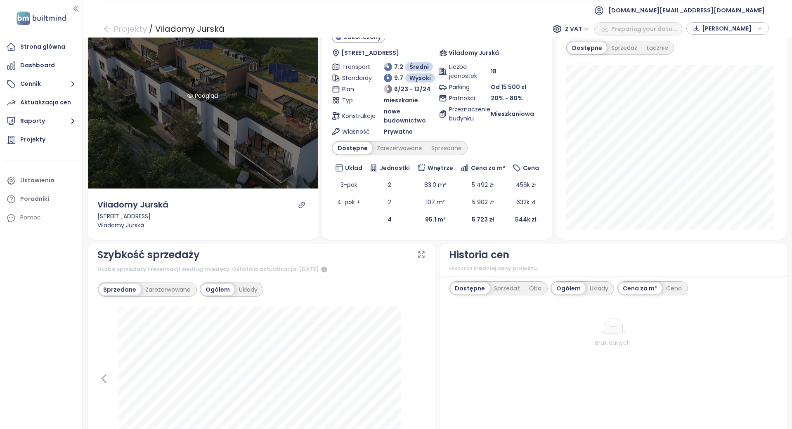
scroll to position [220, 0]
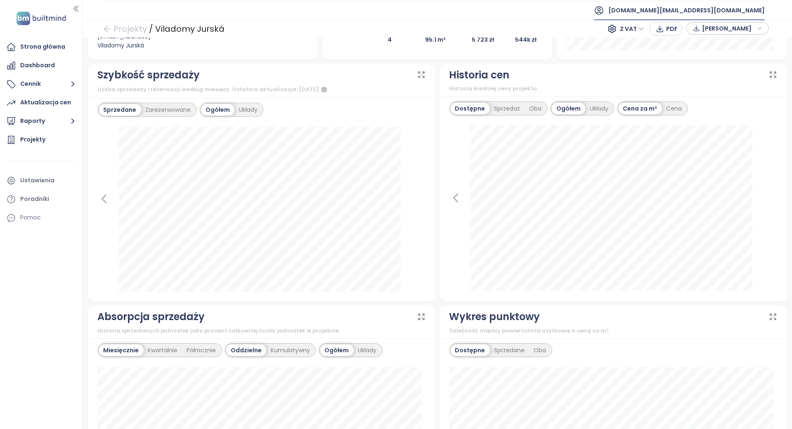
click at [700, 9] on span "[DOMAIN_NAME][EMAIL_ADDRESS][DOMAIN_NAME]" at bounding box center [687, 10] width 157 height 20
click at [695, 32] on span "Wyloguj się" at bounding box center [690, 33] width 32 height 8
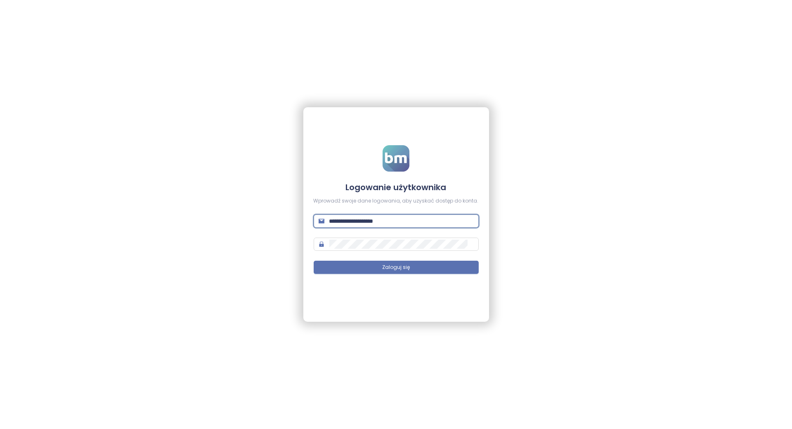
click at [437, 222] on input "**********" at bounding box center [402, 221] width 145 height 9
type input "**********"
click at [409, 272] on button "Zaloguj się" at bounding box center [396, 267] width 165 height 13
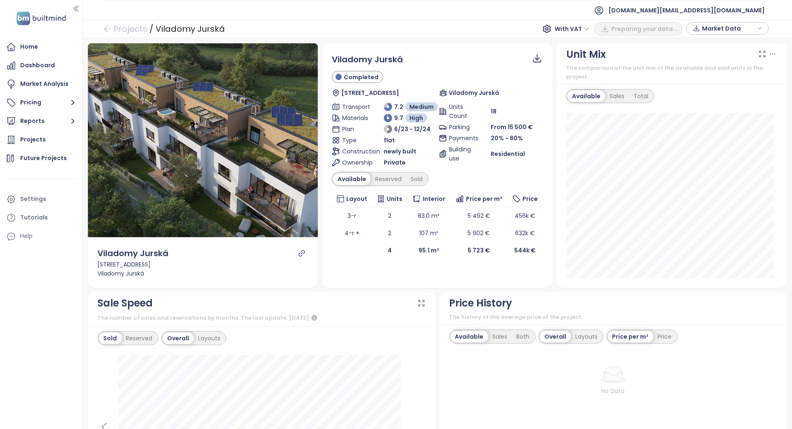
scroll to position [220, 0]
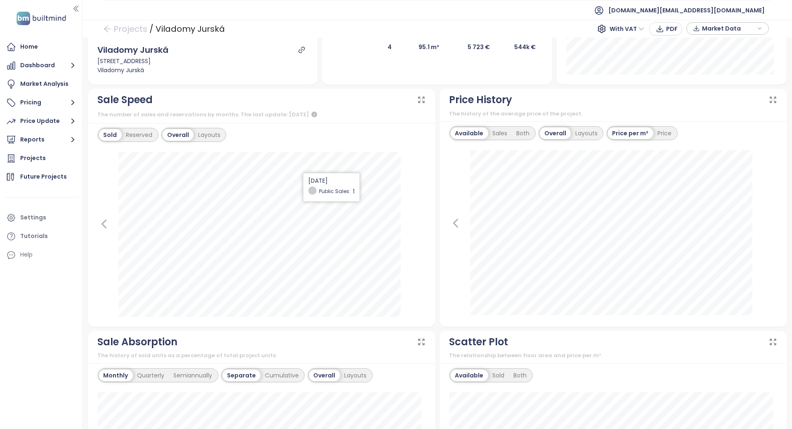
scroll to position [165, 0]
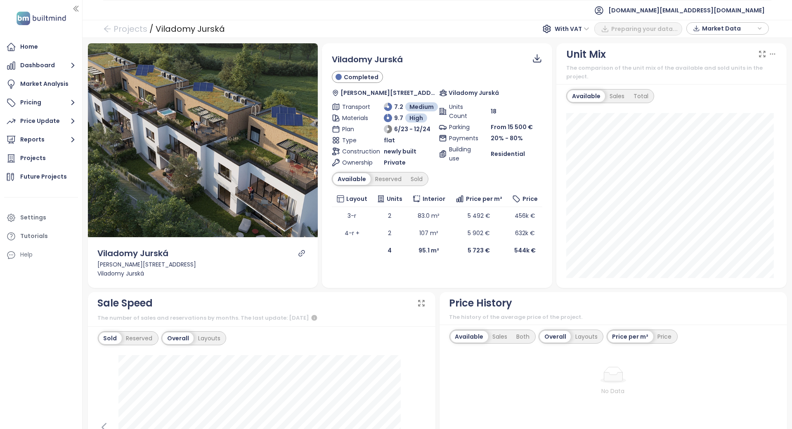
scroll to position [220, 0]
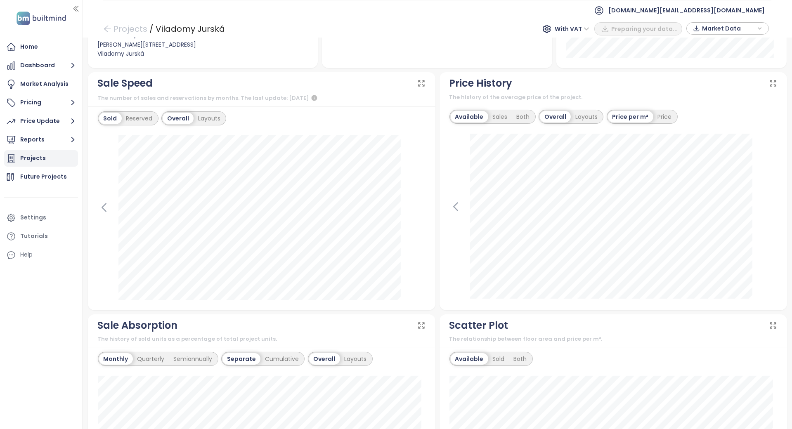
click at [70, 164] on div "Projects" at bounding box center [41, 158] width 74 height 17
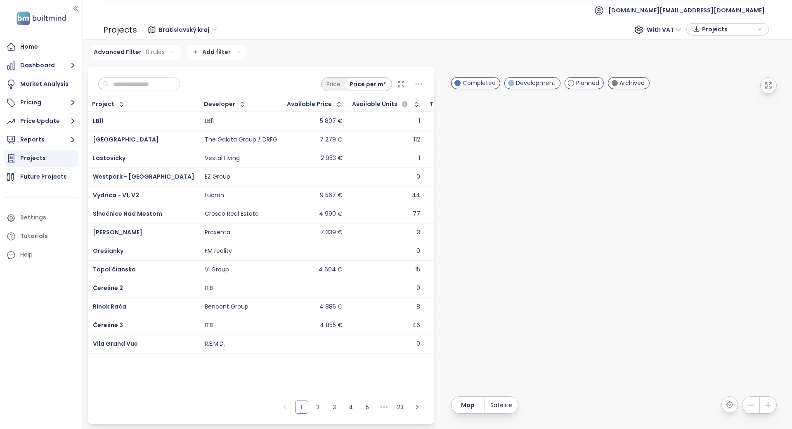
click at [158, 80] on input "text" at bounding box center [142, 84] width 67 height 12
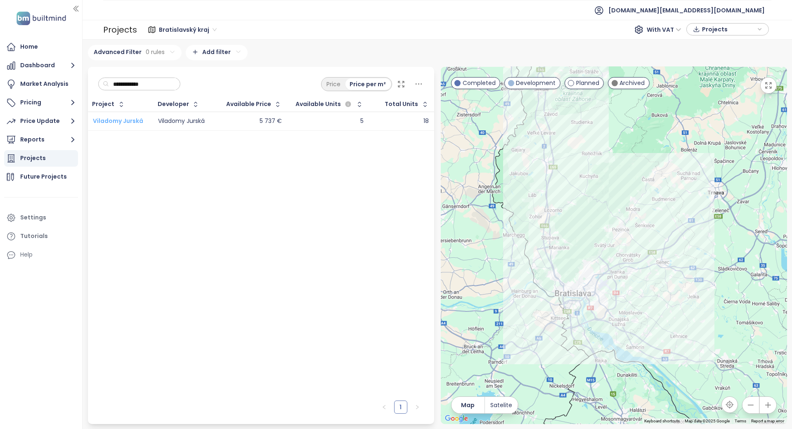
type input "**********"
click at [130, 117] on span "Viladomy Jurská" at bounding box center [118, 121] width 50 height 8
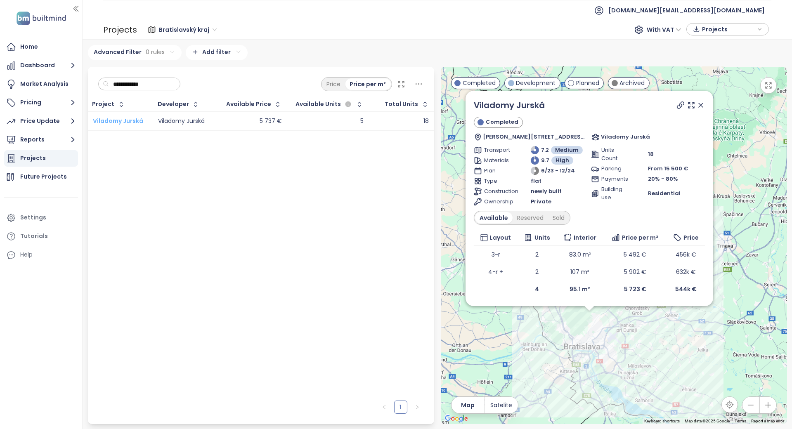
click at [137, 121] on span "Viladomy Jurská" at bounding box center [118, 121] width 50 height 8
click at [206, 193] on div "Project Developer Available Price Available Units Total Units Viladomy Jurská V…" at bounding box center [261, 246] width 346 height 299
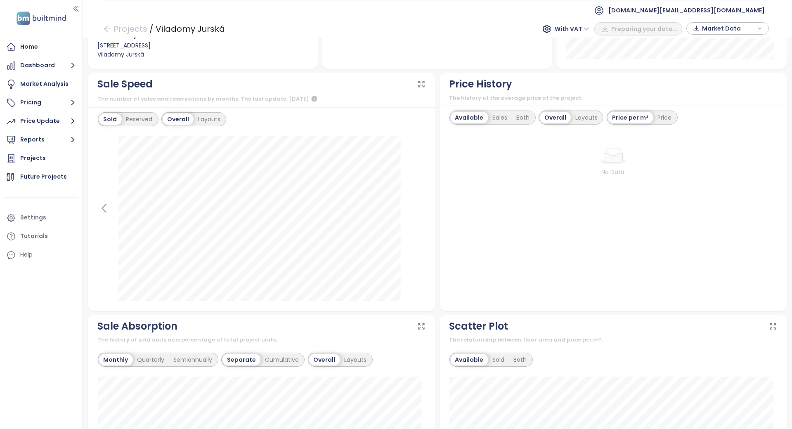
scroll to position [220, 0]
click at [483, 111] on div "Available" at bounding box center [470, 117] width 38 height 12
click at [512, 111] on div "Both" at bounding box center [523, 117] width 22 height 12
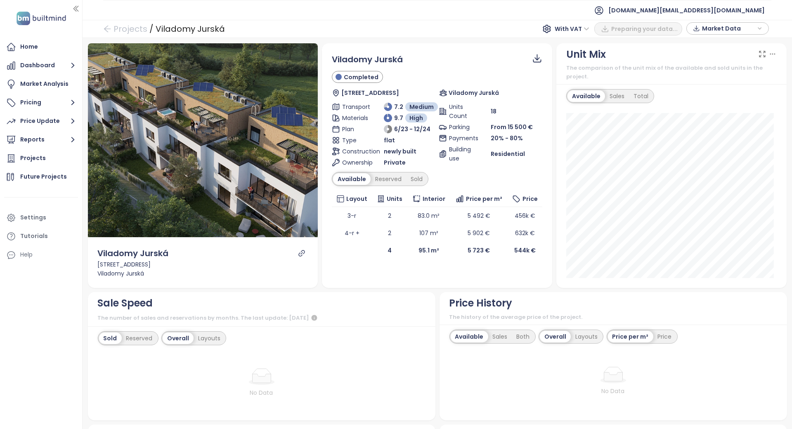
scroll to position [220, 0]
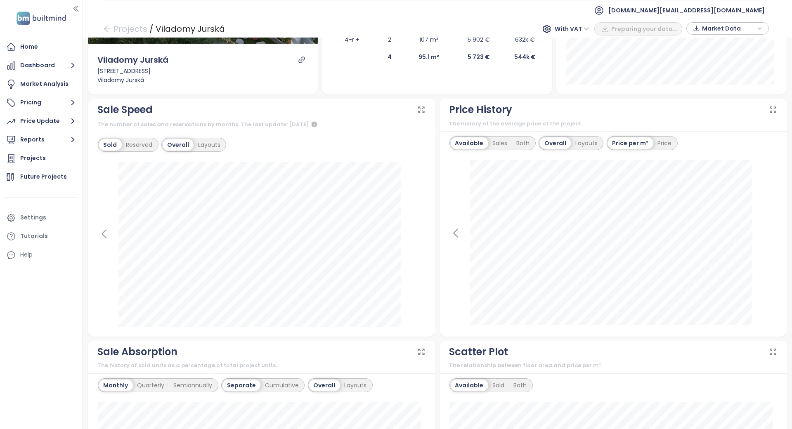
scroll to position [165, 0]
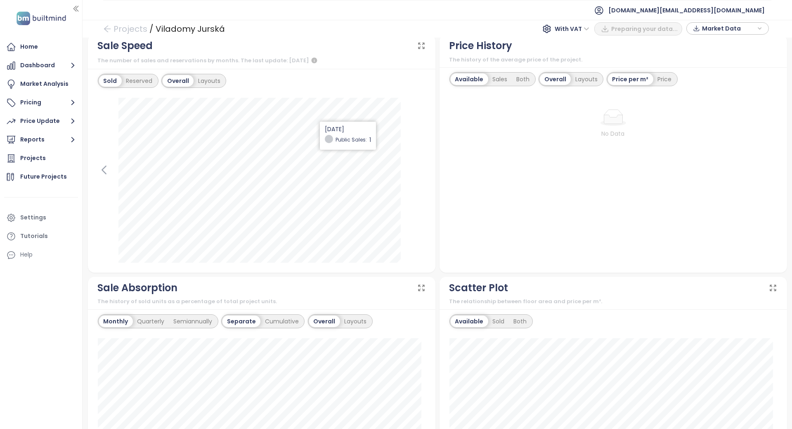
scroll to position [275, 0]
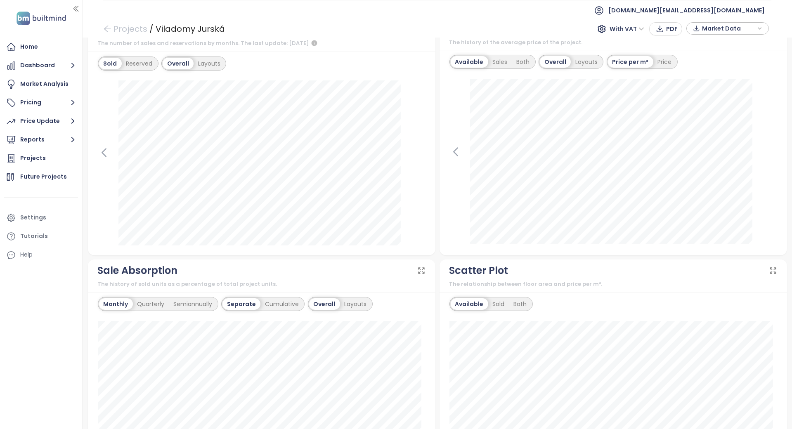
click at [772, 161] on div "Available Sales Both Overall Layouts Price per m² Price [DATE] Available: 5 723…" at bounding box center [614, 153] width 348 height 206
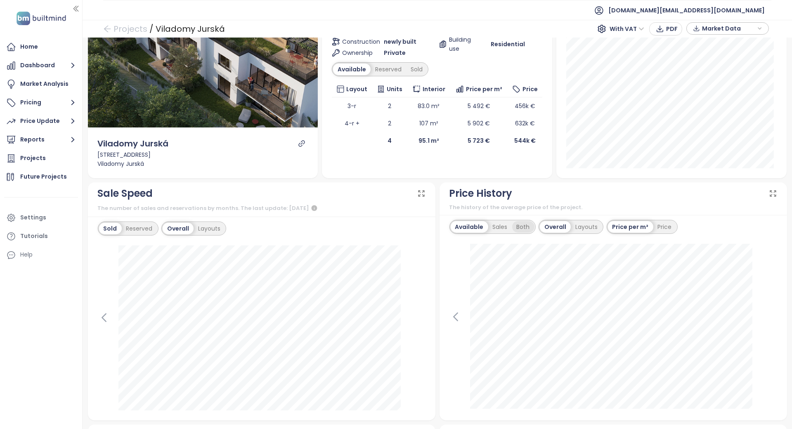
click at [512, 221] on div "Both" at bounding box center [523, 227] width 22 height 12
click at [510, 221] on div "Both" at bounding box center [522, 227] width 24 height 12
click at [501, 221] on div "Sales" at bounding box center [498, 227] width 24 height 12
click at [470, 221] on div "Available" at bounding box center [468, 227] width 35 height 12
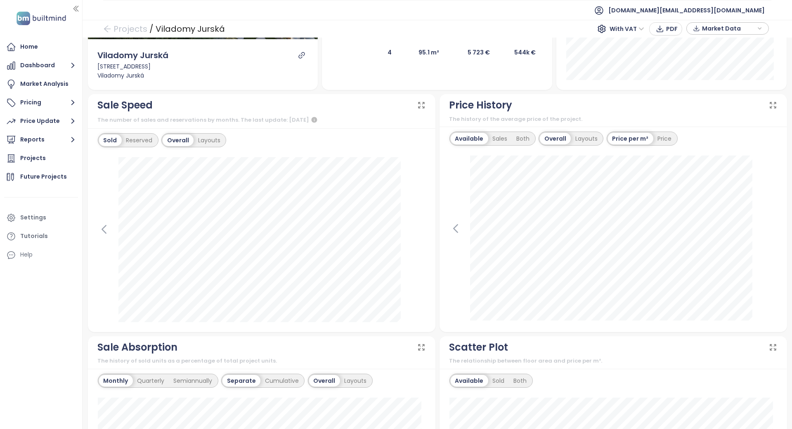
scroll to position [220, 0]
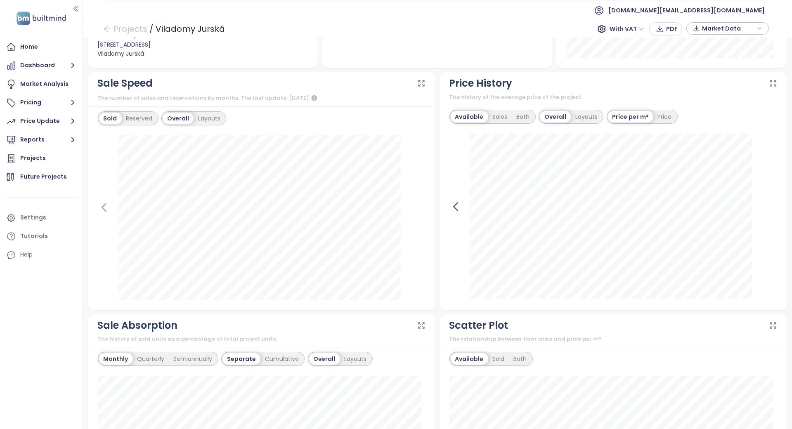
click at [451, 201] on icon at bounding box center [456, 207] width 12 height 12
click at [761, 204] on div "June 22, 2024 Available: 5 371 €" at bounding box center [614, 217] width 328 height 167
click at [769, 203] on icon at bounding box center [771, 207] width 4 height 8
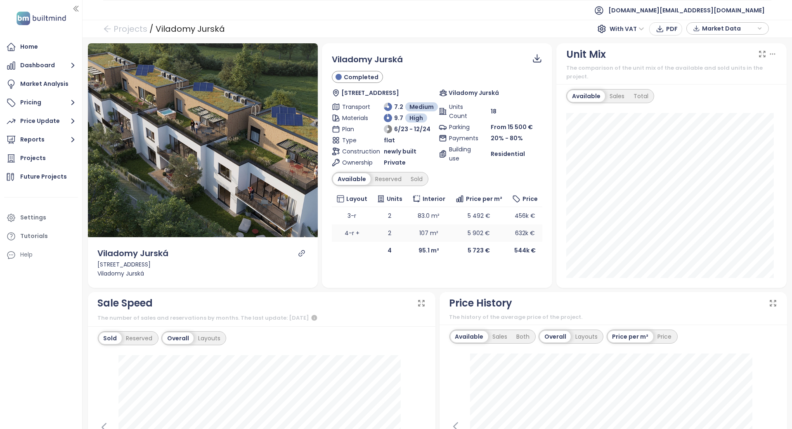
click at [394, 234] on td "2" at bounding box center [389, 233] width 35 height 17
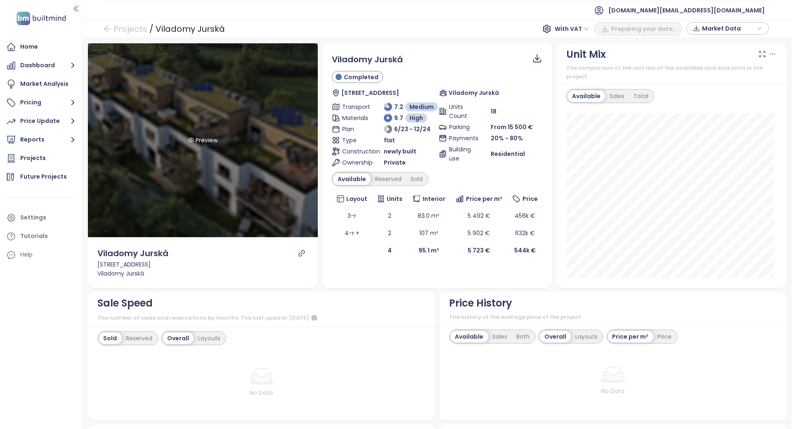
scroll to position [270, 0]
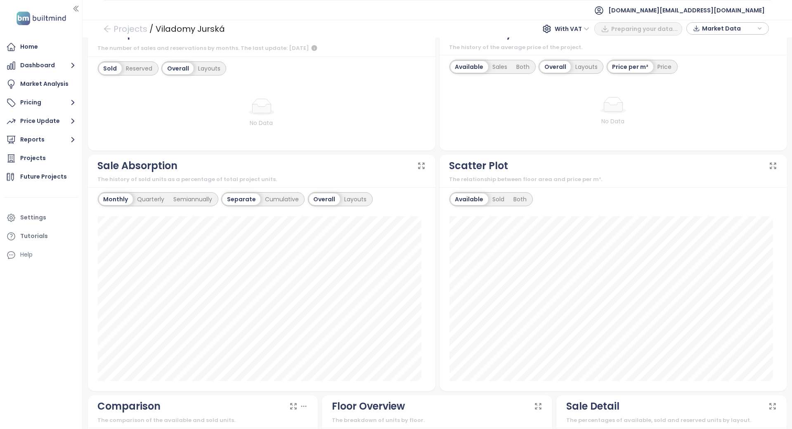
click at [442, 161] on div "Scatter Plot The relationship between floor area and price per m²." at bounding box center [614, 171] width 348 height 33
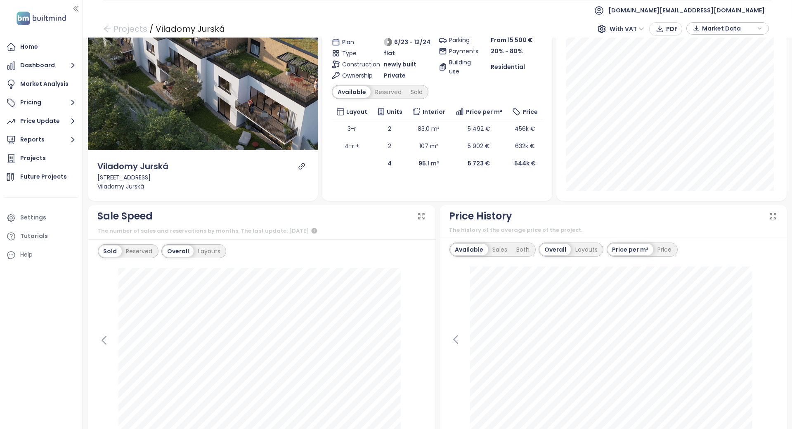
scroll to position [0, 0]
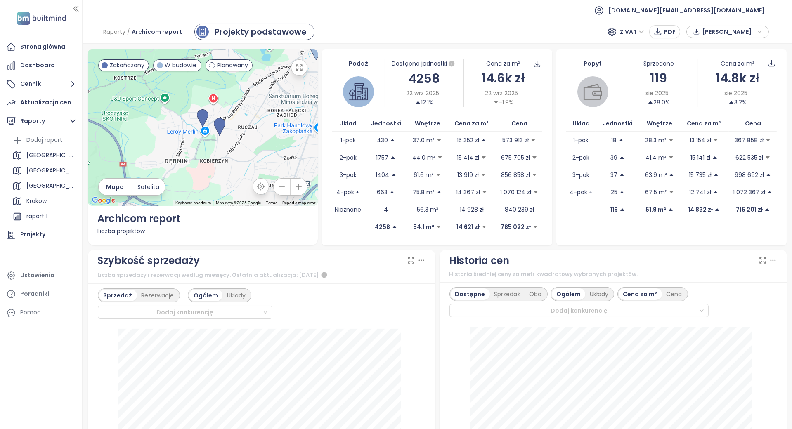
scroll to position [75, 0]
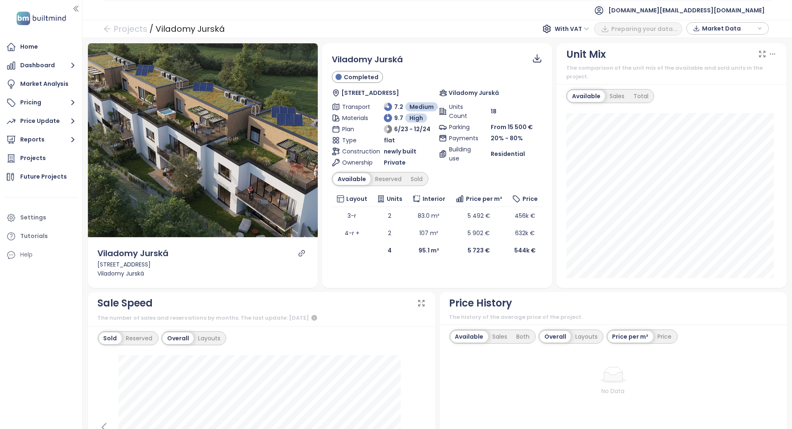
scroll to position [220, 0]
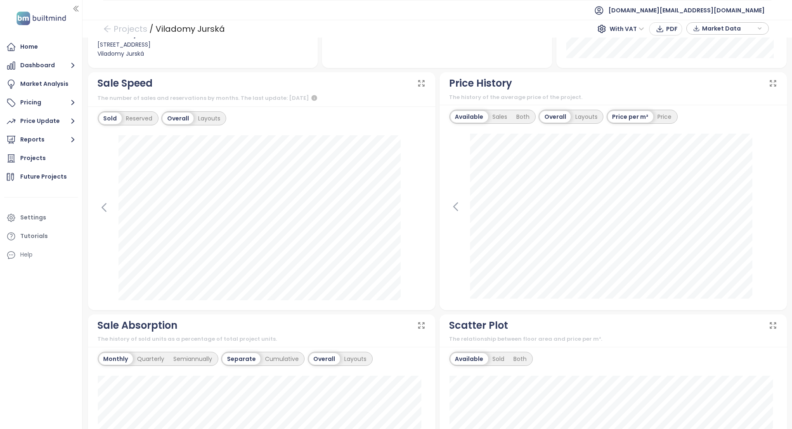
click at [440, 216] on div "Available Sales Both Overall Layouts Price per m² Price [DATE] Available: 5 723…" at bounding box center [614, 208] width 348 height 206
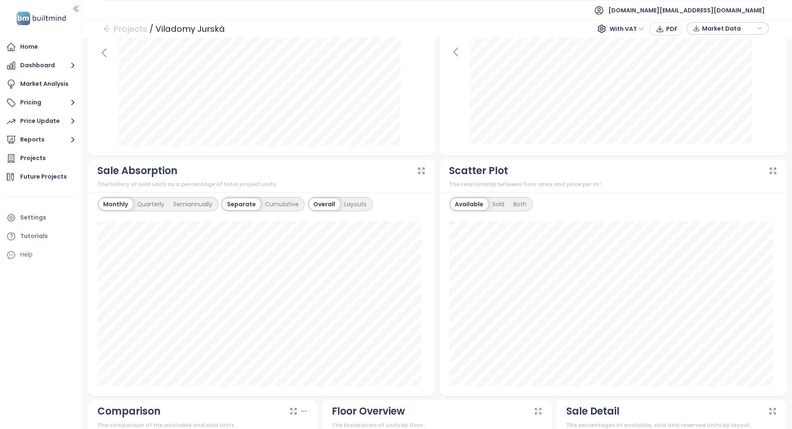
scroll to position [0, 0]
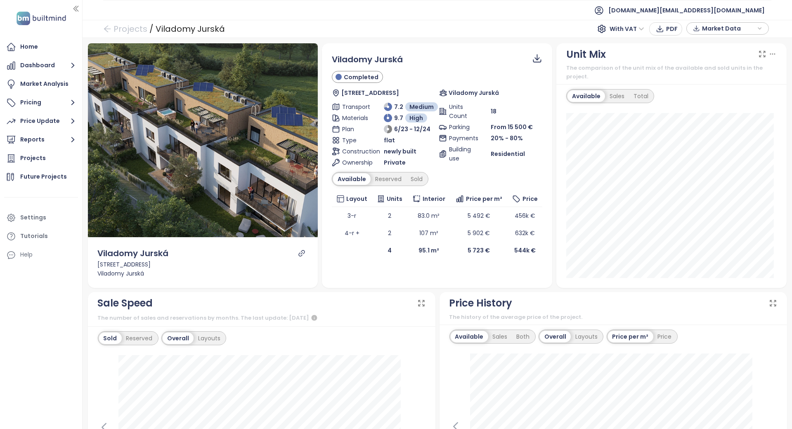
click at [434, 232] on td "107 m²" at bounding box center [429, 233] width 43 height 17
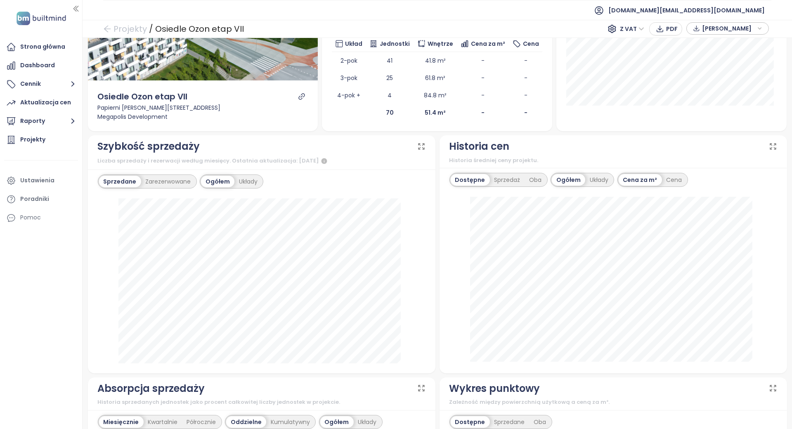
scroll to position [165, 0]
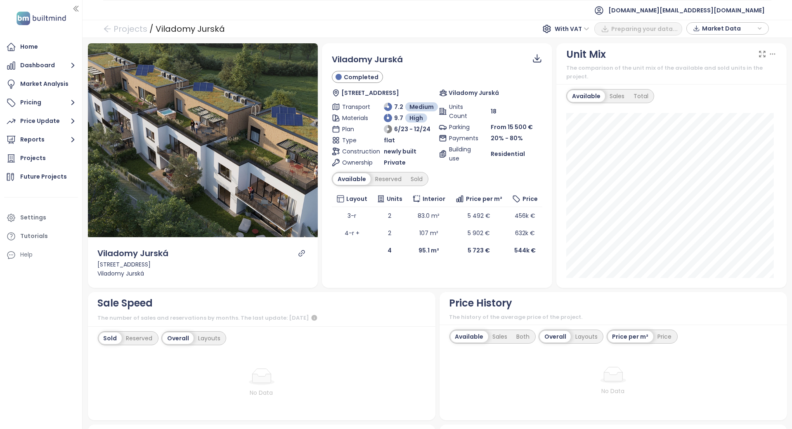
scroll to position [220, 0]
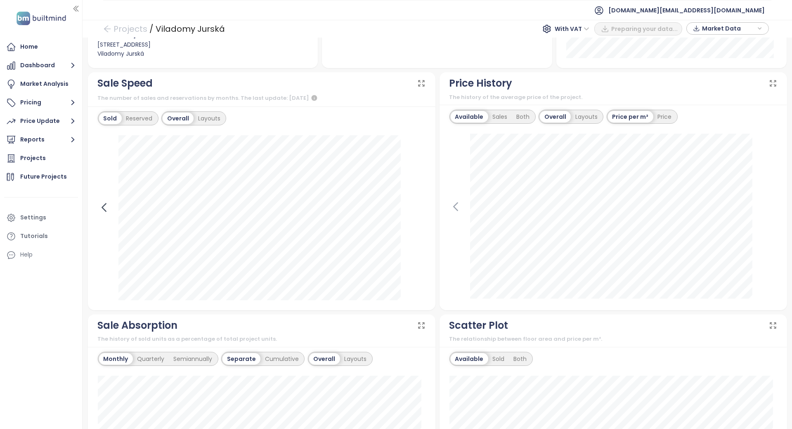
click at [104, 202] on icon at bounding box center [104, 208] width 12 height 12
click at [413, 202] on icon at bounding box center [419, 208] width 12 height 12
click at [104, 191] on div "[DATE] Public Sales: 1" at bounding box center [262, 217] width 328 height 165
click at [105, 203] on icon at bounding box center [104, 208] width 12 height 12
click at [104, 204] on icon at bounding box center [104, 208] width 4 height 8
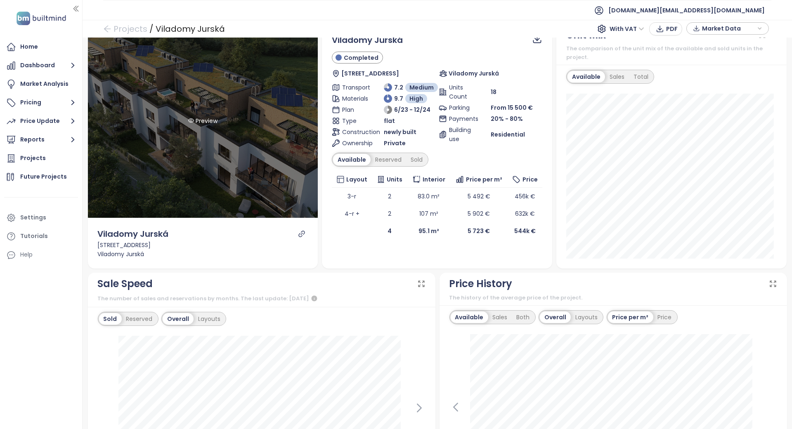
scroll to position [0, 0]
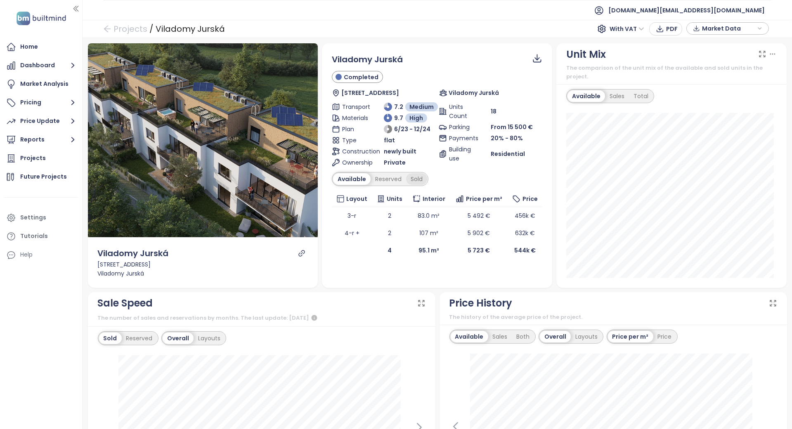
click at [408, 179] on div "Sold" at bounding box center [416, 179] width 21 height 12
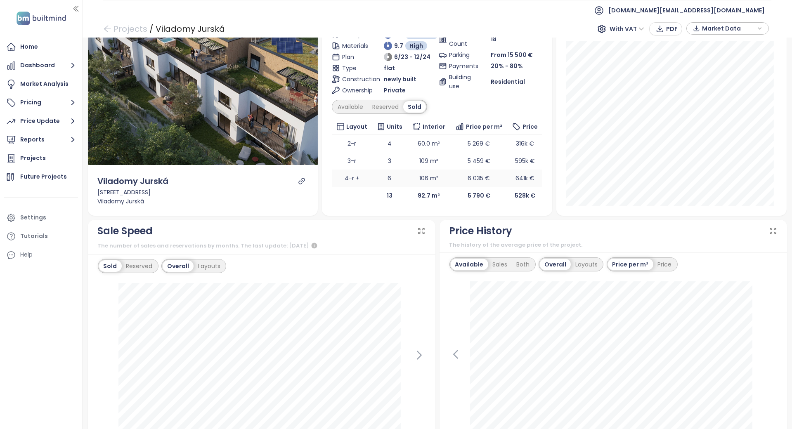
scroll to position [55, 0]
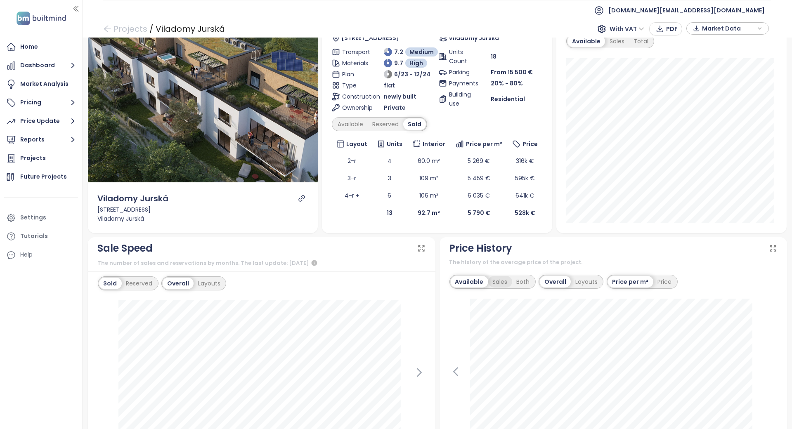
click at [494, 277] on div "Sales" at bounding box center [501, 282] width 24 height 12
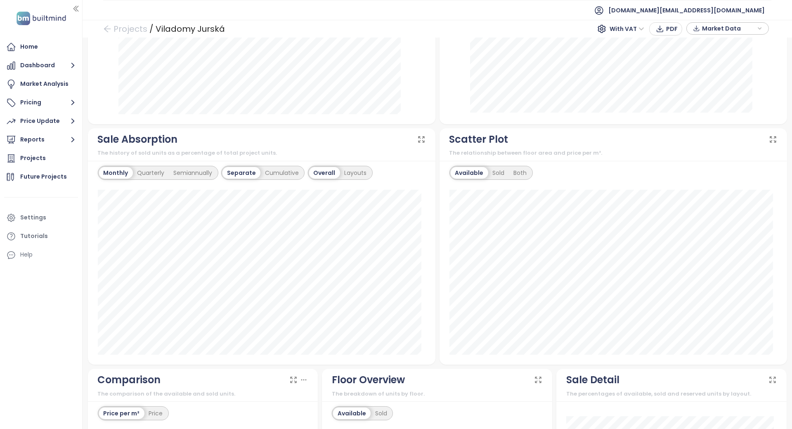
scroll to position [0, 0]
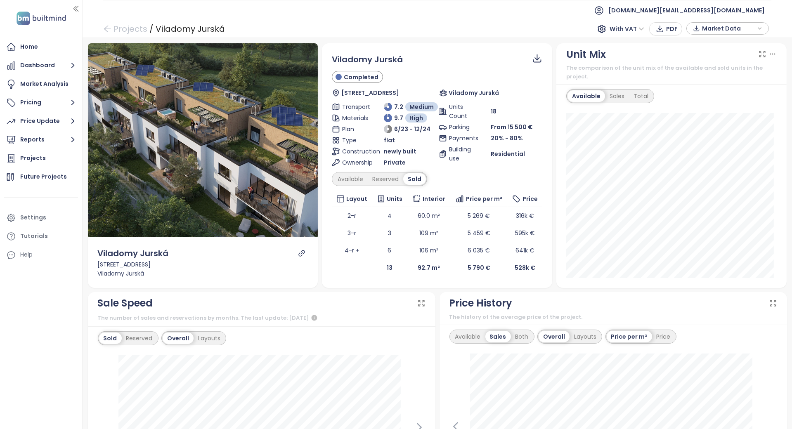
click at [438, 176] on div "Available Reserved Sold" at bounding box center [437, 179] width 211 height 14
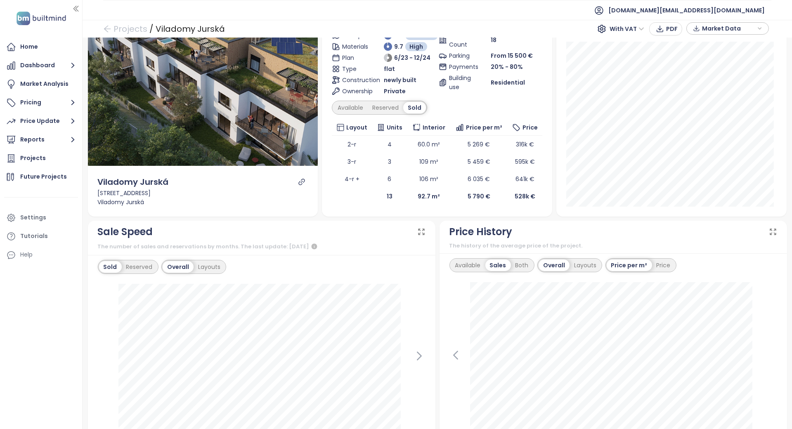
scroll to position [165, 0]
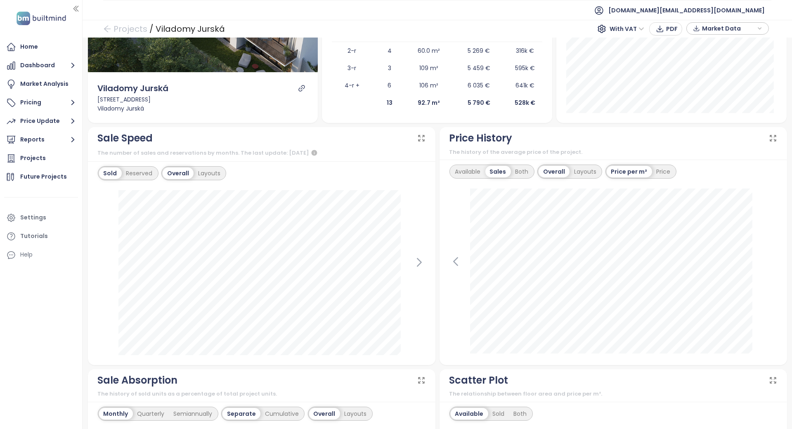
click at [431, 206] on div "Sale Speed The number of sales and reservations by months. The last update: Sep…" at bounding box center [262, 246] width 352 height 238
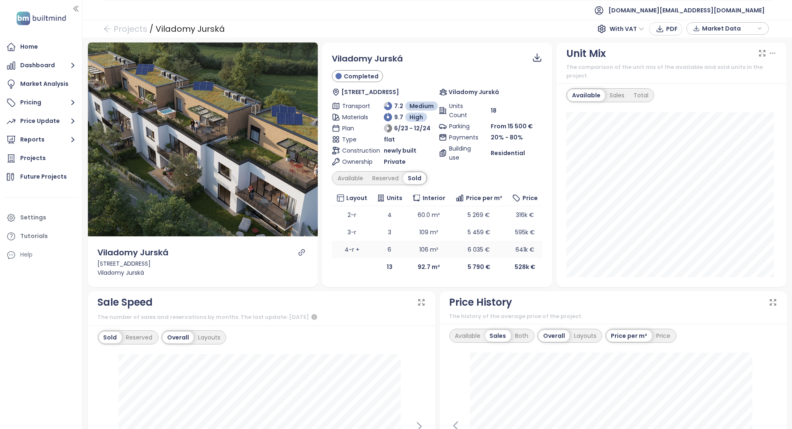
scroll to position [0, 0]
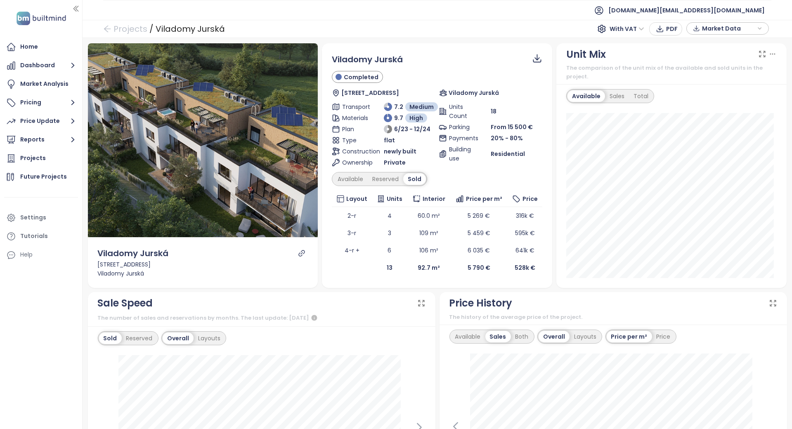
click at [438, 169] on div "Viladomy Jurská Completed Jurská 21, 831 02 Nové Mesto, Slovakia Viladomy Jursk…" at bounding box center [437, 164] width 211 height 223
click at [438, 171] on div "Viladomy Jurská Completed Jurská 21, 831 02 Nové Mesto, Slovakia Viladomy Jursk…" at bounding box center [437, 164] width 211 height 223
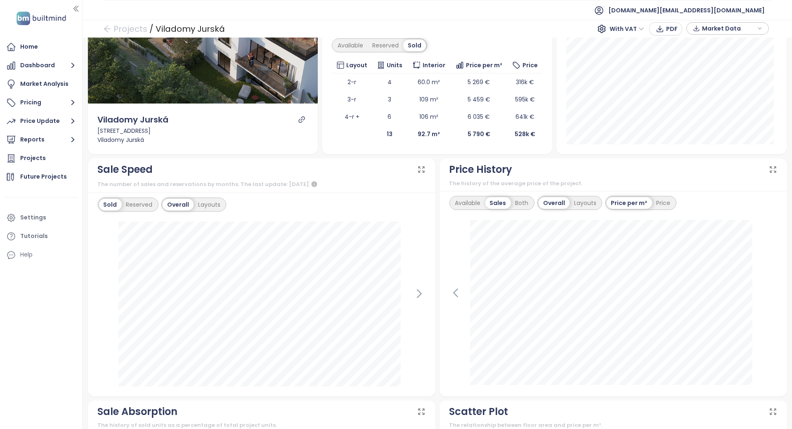
scroll to position [110, 0]
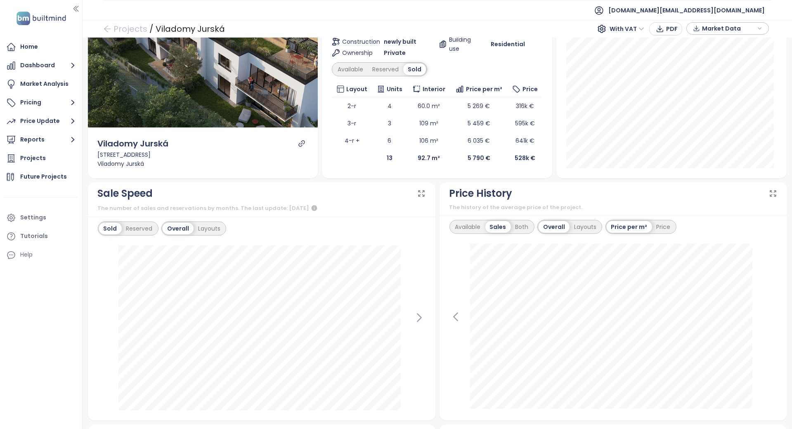
click at [182, 176] on div "Viladomy Jurská Jurská 21, 831 02 Nové Mesto, Slovakia Viladomy Jurská" at bounding box center [203, 153] width 230 height 51
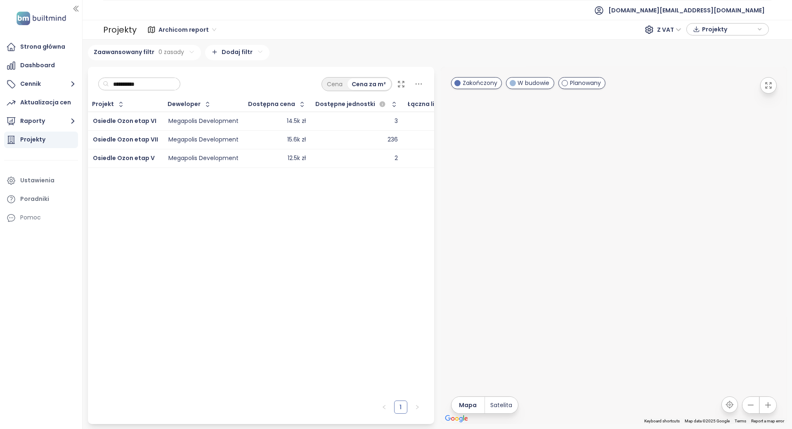
click at [154, 83] on input "**********" at bounding box center [142, 84] width 67 height 12
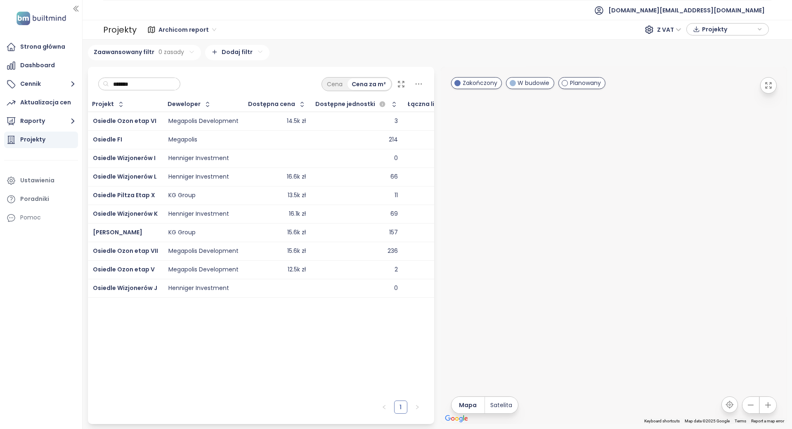
click at [154, 84] on input "*******" at bounding box center [142, 84] width 67 height 12
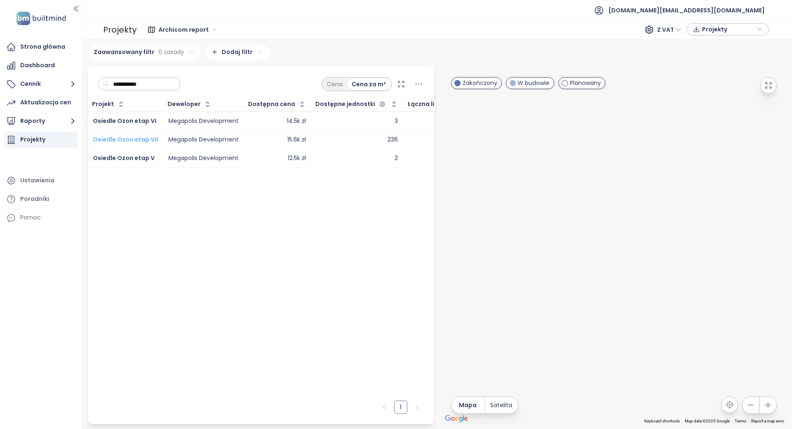
type input "**********"
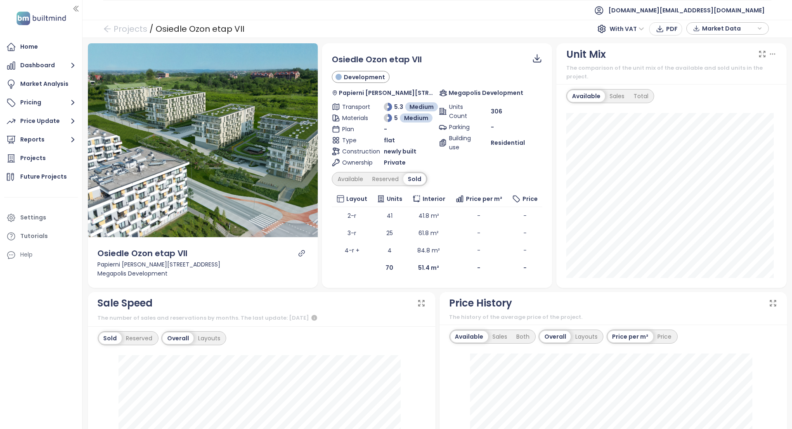
click at [298, 252] on icon "link" at bounding box center [301, 253] width 7 height 7
click at [354, 176] on div "Available" at bounding box center [350, 179] width 35 height 12
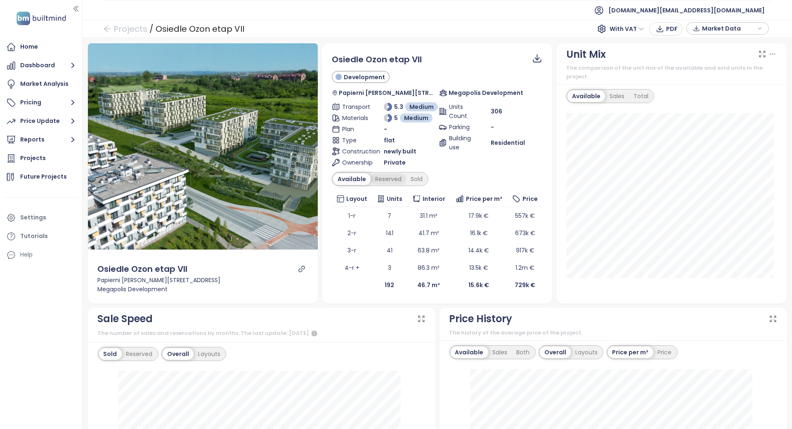
click at [388, 180] on div "Reserved" at bounding box center [389, 179] width 36 height 12
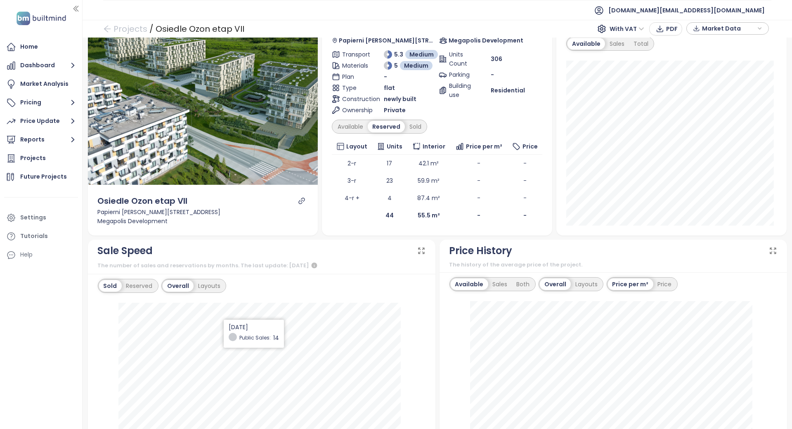
scroll to position [110, 0]
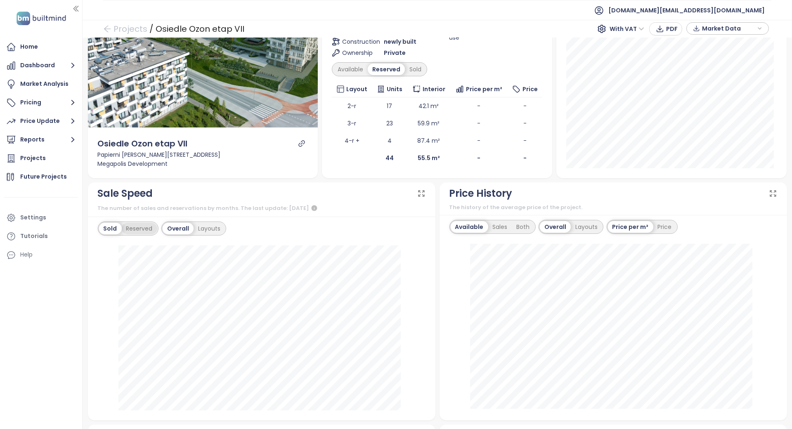
click at [140, 223] on div "Reserved" at bounding box center [140, 229] width 36 height 12
click at [112, 225] on div "Sold" at bounding box center [109, 229] width 21 height 12
click at [140, 226] on div "Reserved" at bounding box center [140, 229] width 36 height 12
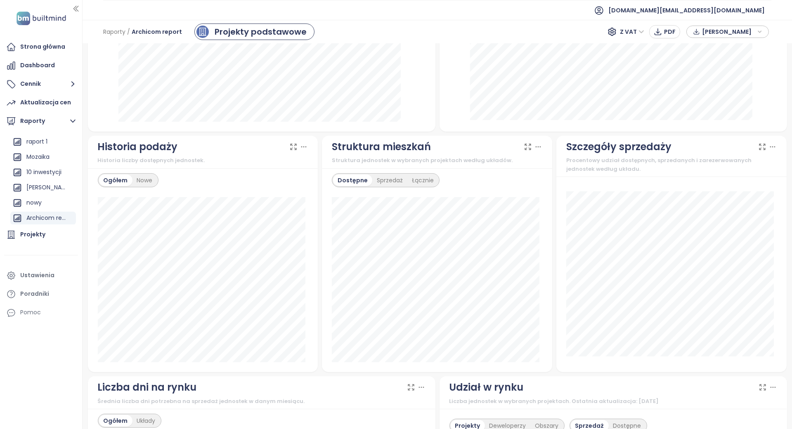
scroll to position [385, 0]
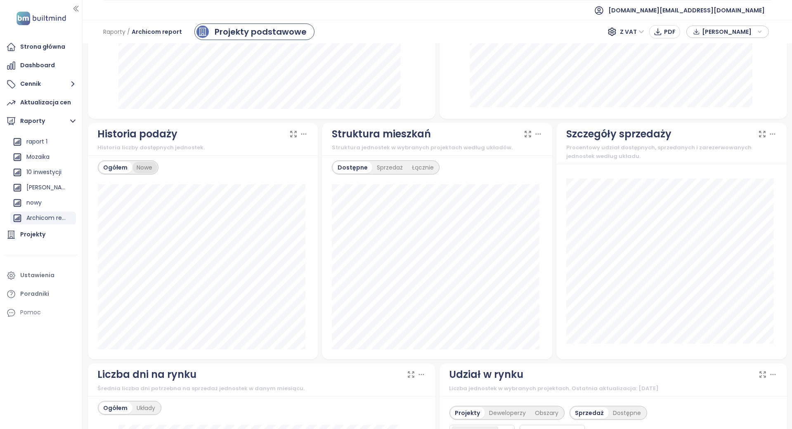
click at [150, 165] on div "Nowe" at bounding box center [145, 168] width 25 height 12
click at [124, 162] on div "Ogółem" at bounding box center [115, 168] width 33 height 12
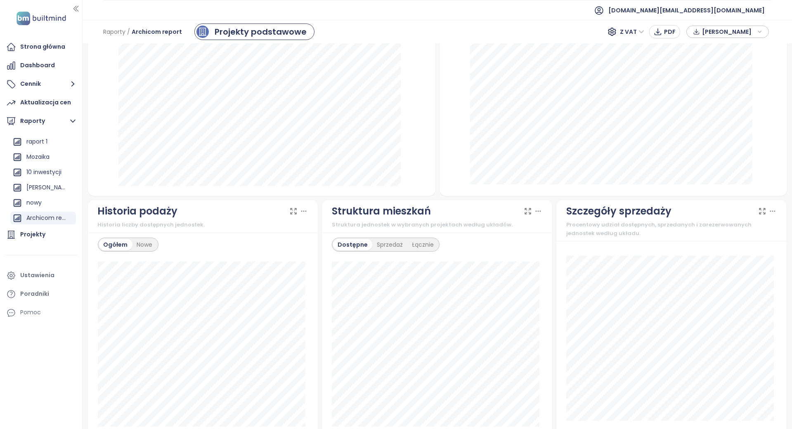
scroll to position [220, 0]
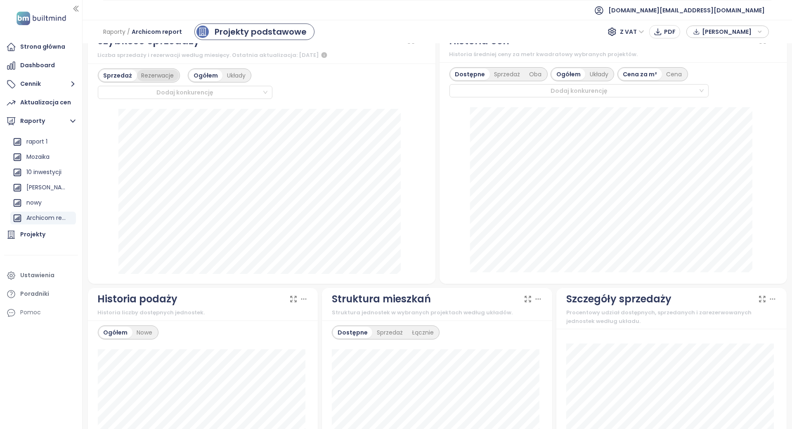
click at [149, 75] on div "Rezerwacje" at bounding box center [158, 76] width 42 height 12
click at [121, 71] on div "Sprzedaż" at bounding box center [116, 76] width 35 height 12
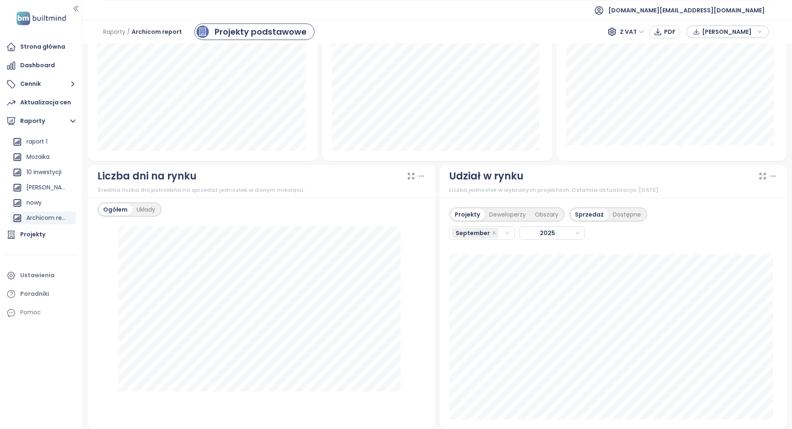
scroll to position [716, 0]
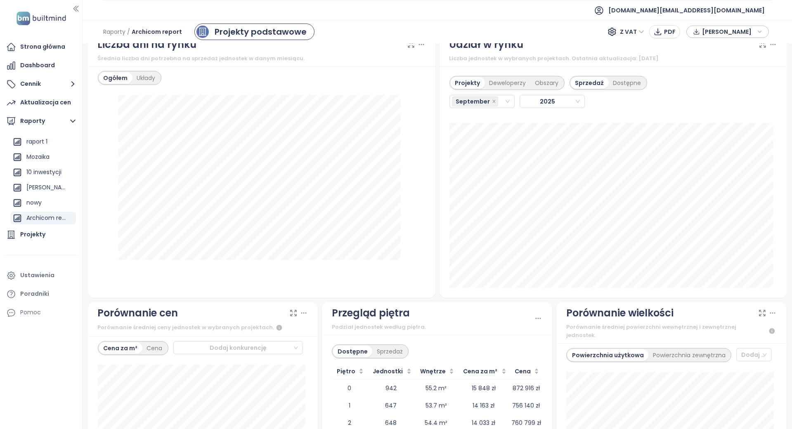
click at [440, 249] on div "Projekty Deweloperzy Obszary Sprzedaż Dostępne September 2025 Osiedle Ozon etap…" at bounding box center [614, 182] width 348 height 232
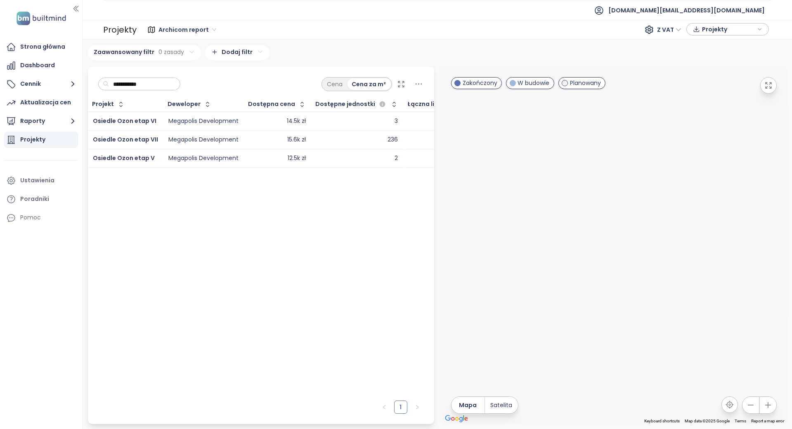
click at [135, 83] on input "**********" at bounding box center [142, 84] width 67 height 12
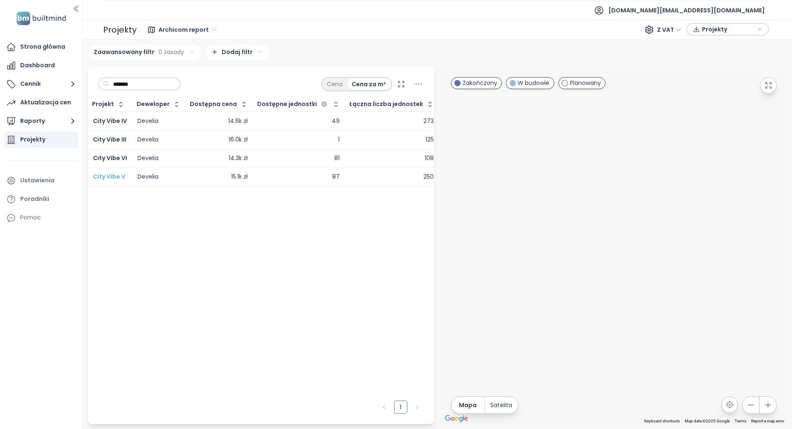
click at [109, 178] on span "City Vibe V" at bounding box center [109, 177] width 33 height 8
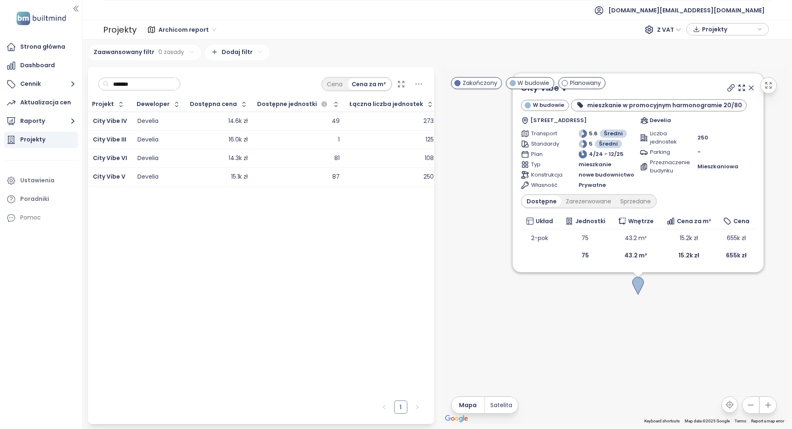
click at [140, 89] on input "*******" at bounding box center [142, 84] width 67 height 12
type input "****"
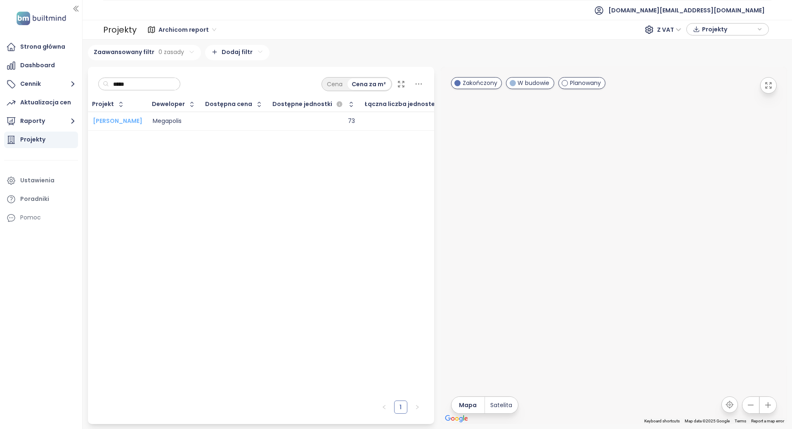
click at [117, 123] on span "[PERSON_NAME]" at bounding box center [118, 121] width 50 height 8
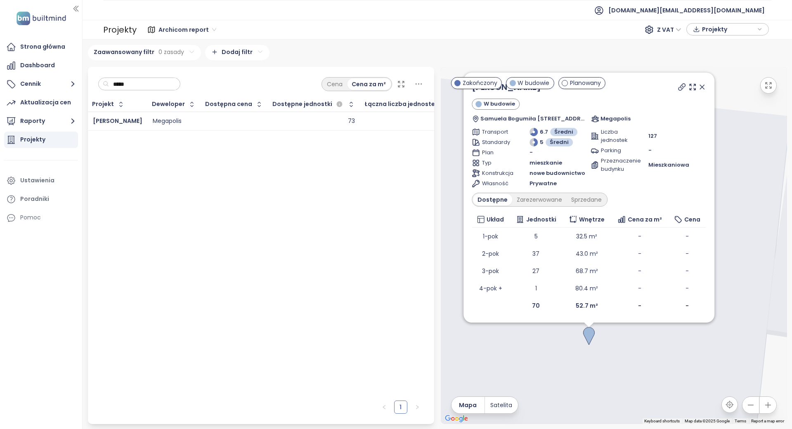
click at [140, 72] on div "***** Cena Cena za m²" at bounding box center [261, 82] width 346 height 31
click at [139, 81] on input "*****" at bounding box center [142, 84] width 67 height 12
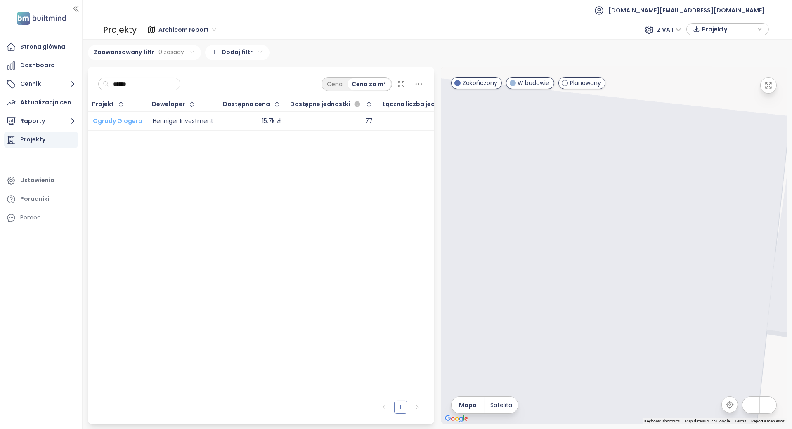
click at [129, 121] on span "Ogrody Glogera" at bounding box center [118, 121] width 50 height 8
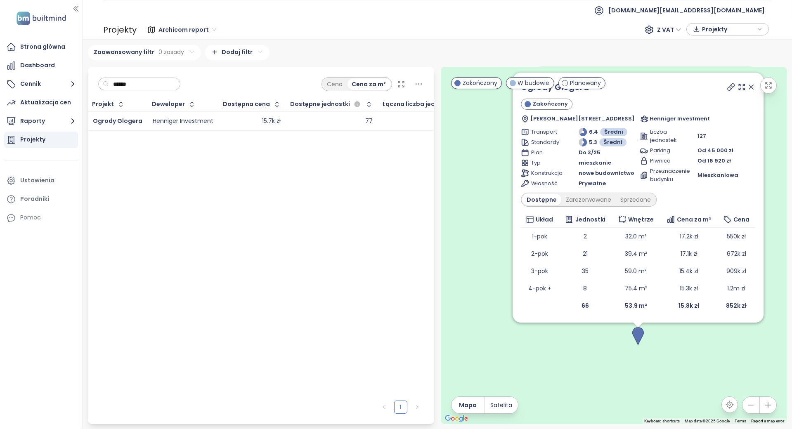
click at [142, 76] on div "****** Cena Cena za m²" at bounding box center [261, 82] width 346 height 31
click at [140, 85] on input "******" at bounding box center [142, 84] width 67 height 12
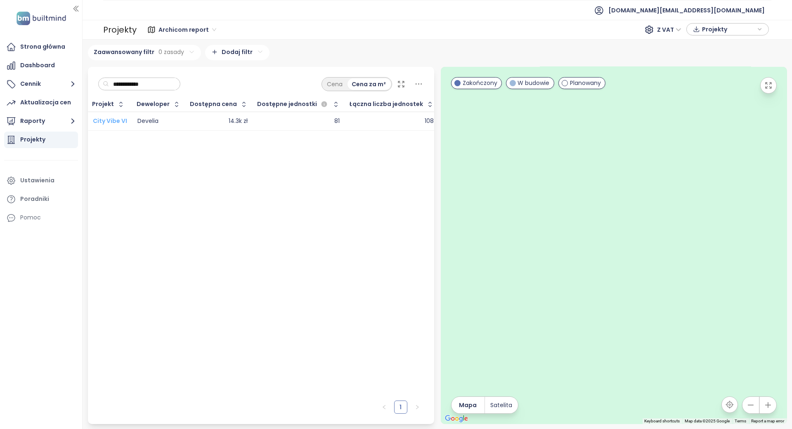
type input "**********"
click at [109, 124] on span "City Vibe VI" at bounding box center [110, 121] width 34 height 8
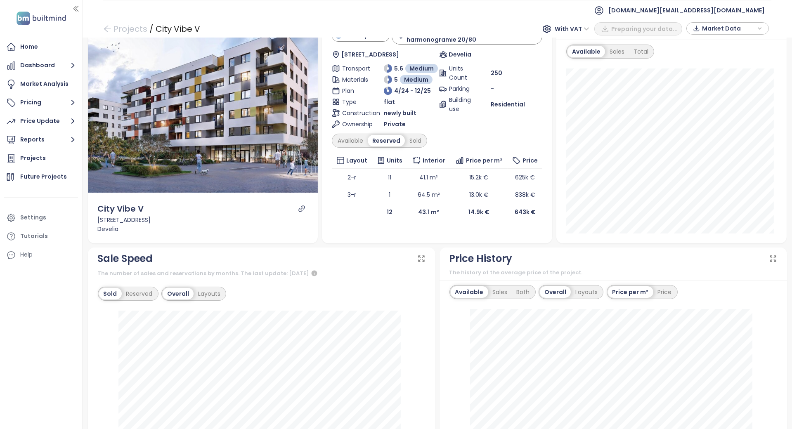
scroll to position [55, 0]
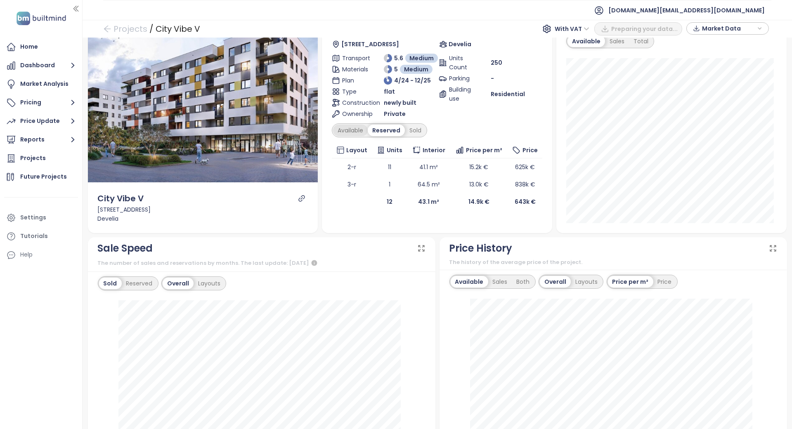
click at [361, 125] on div "Available" at bounding box center [350, 131] width 35 height 12
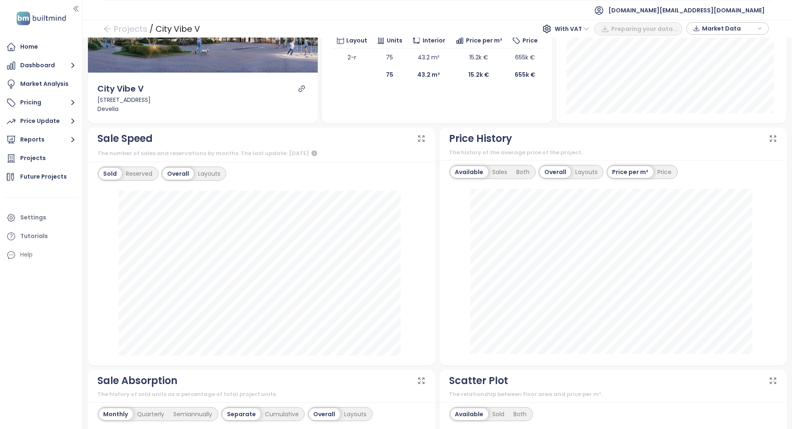
scroll to position [165, 0]
click at [145, 166] on div "Sold Reserved" at bounding box center [128, 173] width 61 height 14
click at [144, 168] on div "Reserved" at bounding box center [140, 174] width 36 height 12
click at [120, 168] on div "Reserved" at bounding box center [138, 174] width 37 height 12
click at [111, 168] on div "Sold" at bounding box center [109, 174] width 21 height 12
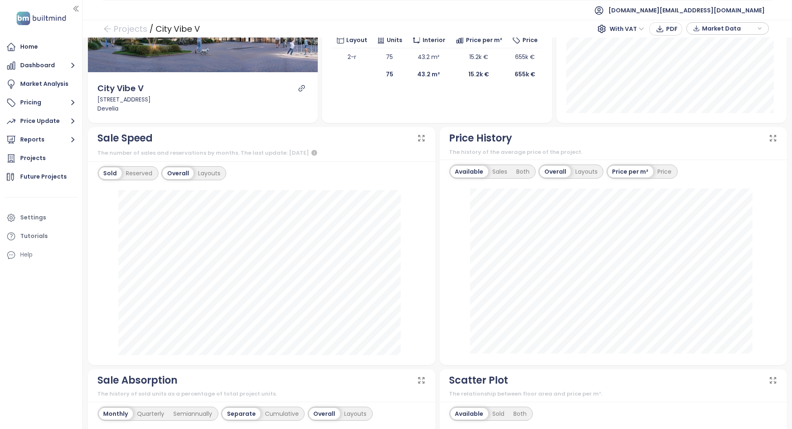
scroll to position [0, 0]
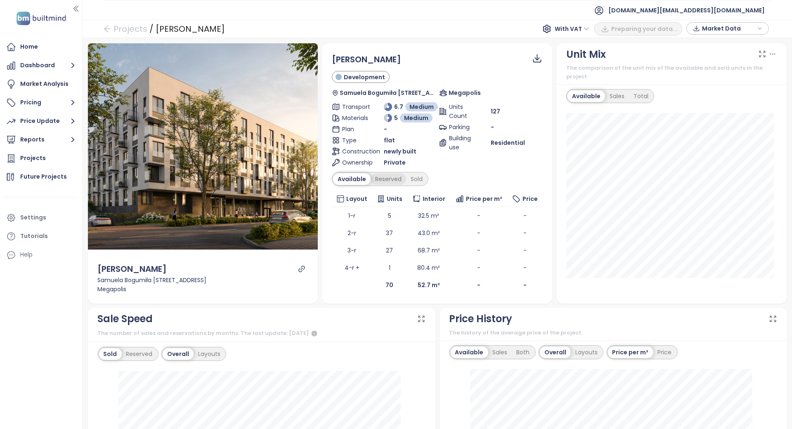
click at [385, 179] on div "Reserved" at bounding box center [389, 179] width 36 height 12
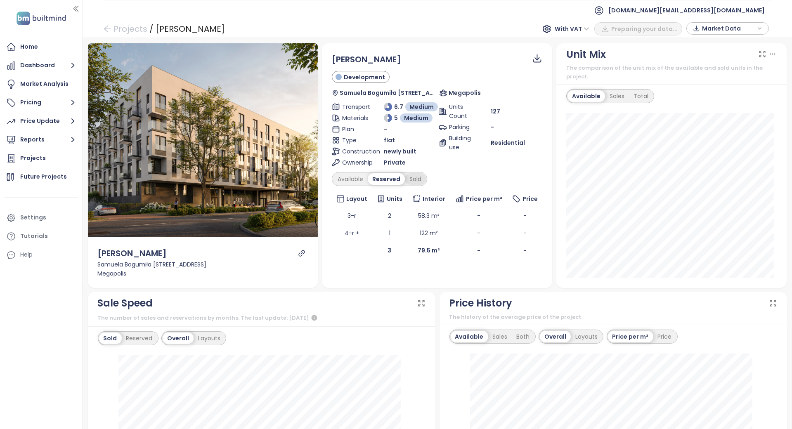
click at [406, 178] on div "Sold" at bounding box center [415, 179] width 21 height 12
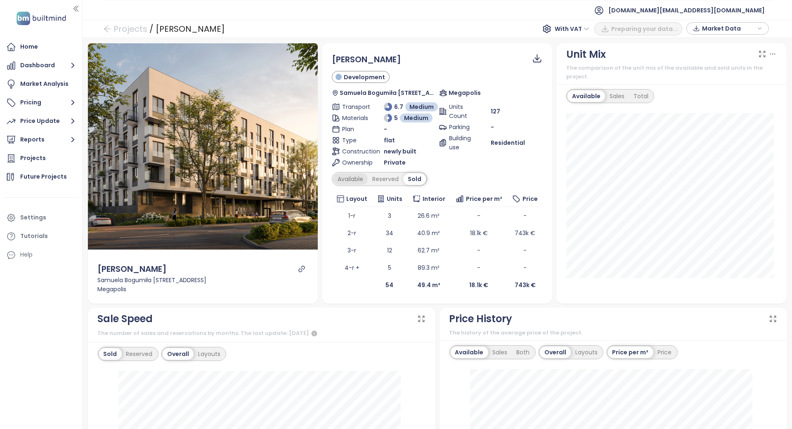
click at [354, 178] on div "Available" at bounding box center [350, 179] width 35 height 12
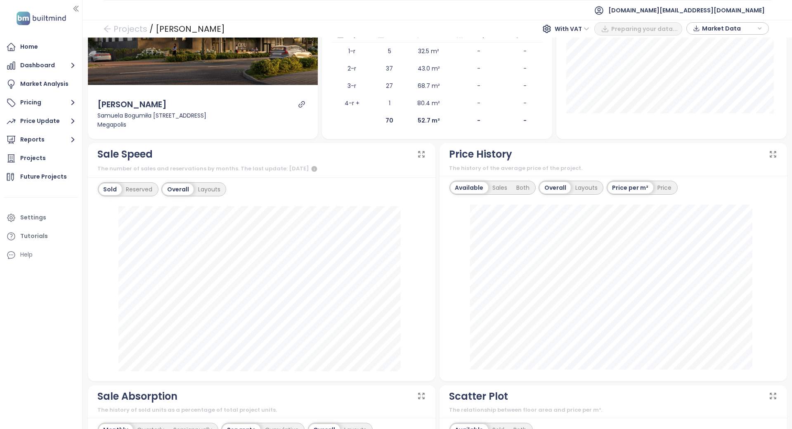
scroll to position [165, 0]
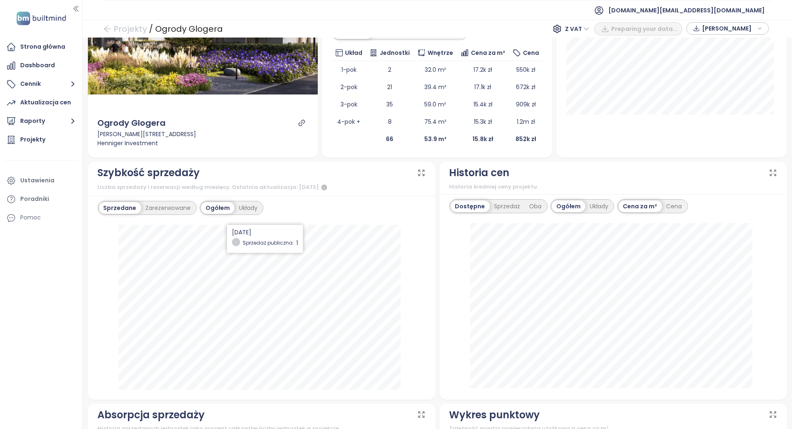
scroll to position [165, 0]
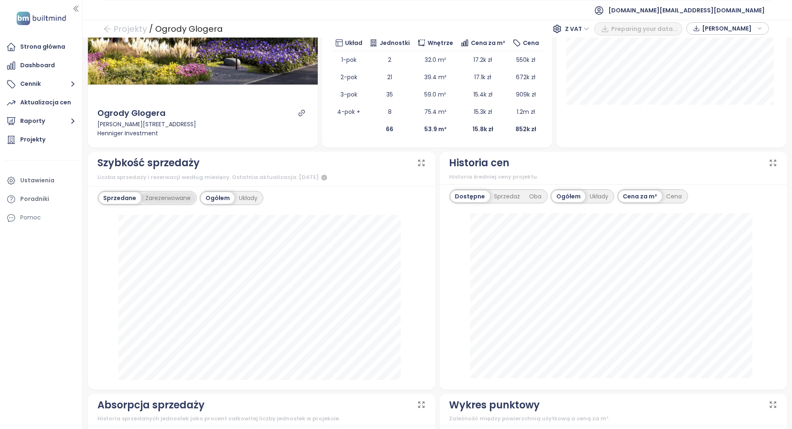
drag, startPoint x: 174, startPoint y: 201, endPoint x: 163, endPoint y: 201, distance: 11.2
click at [174, 201] on div "Zarezerwowane" at bounding box center [168, 198] width 55 height 12
click at [131, 196] on div "Sprzedane" at bounding box center [119, 198] width 40 height 12
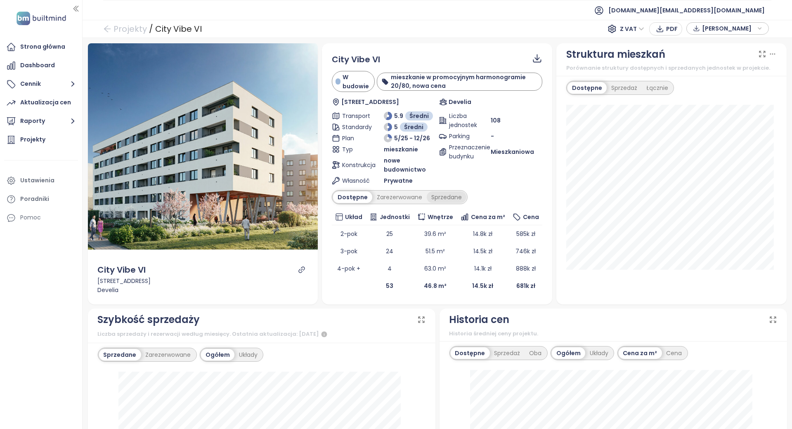
click at [428, 197] on div "Sprzedane" at bounding box center [447, 198] width 40 height 12
